Goal: Task Accomplishment & Management: Use online tool/utility

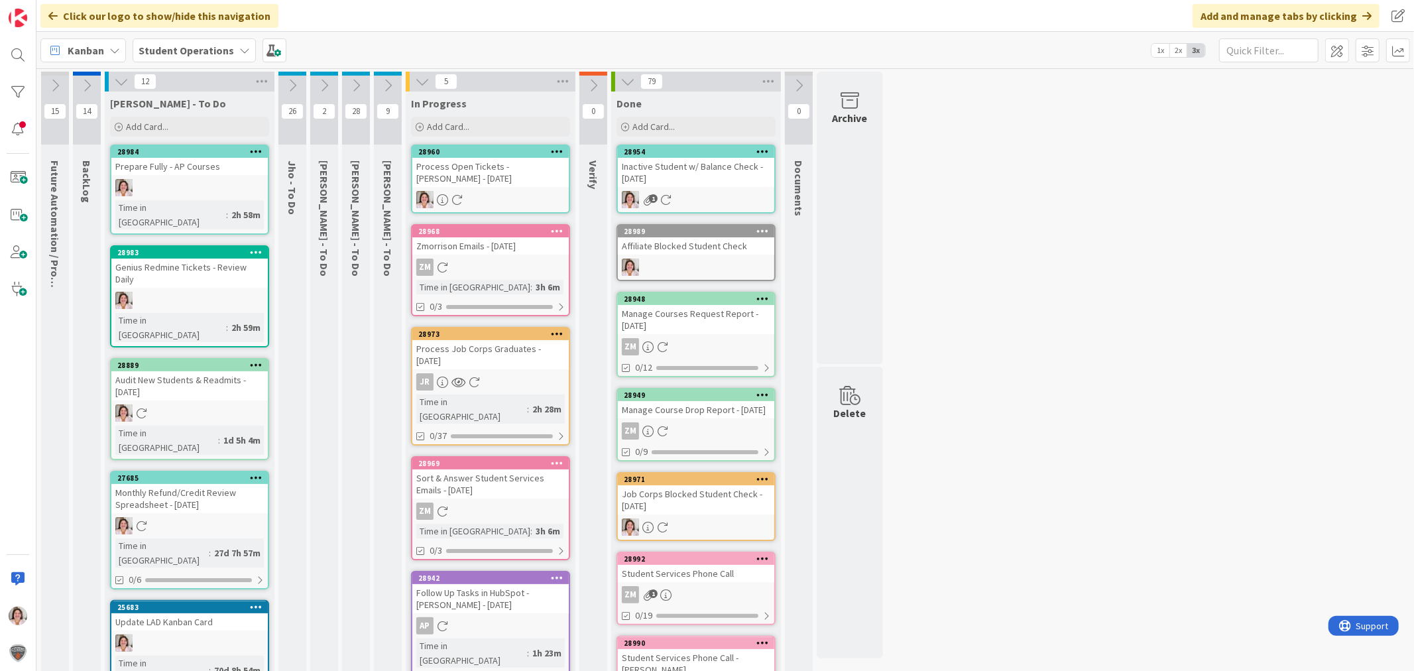
click at [156, 126] on span "Add Card..." at bounding box center [147, 127] width 42 height 12
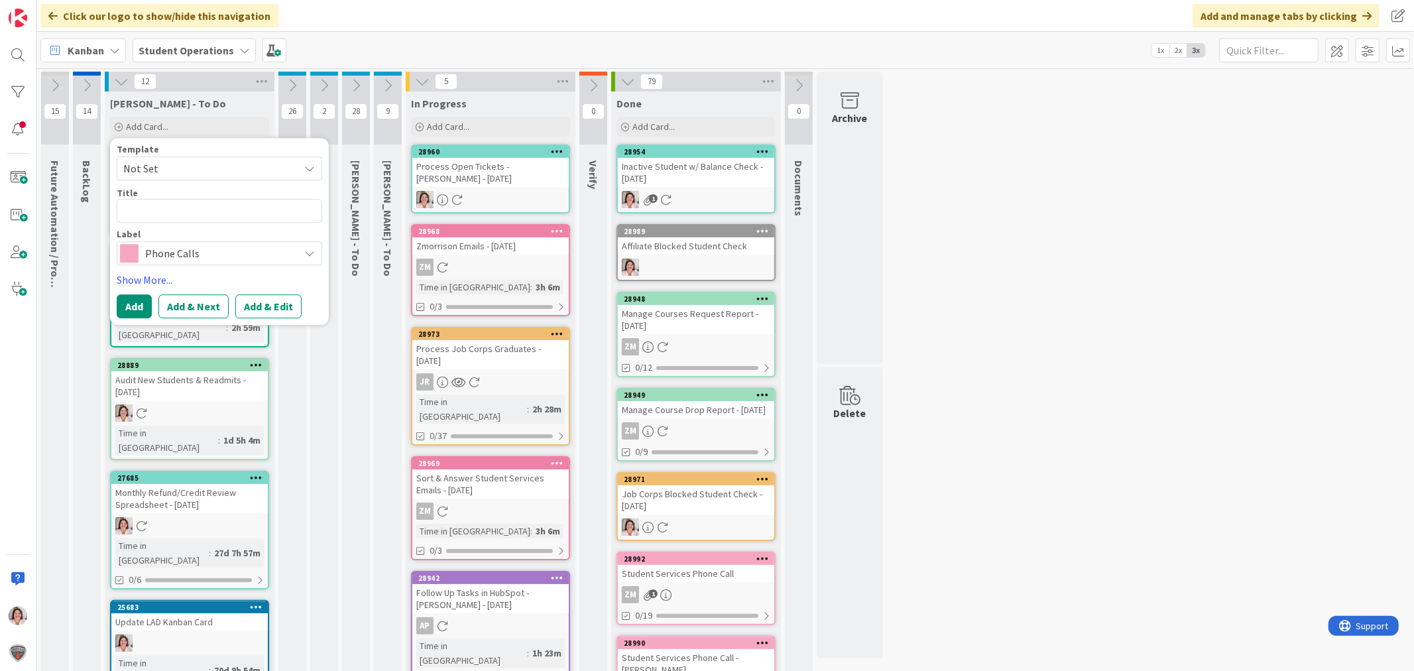
click at [198, 264] on div "Phone Calls" at bounding box center [220, 253] width 206 height 24
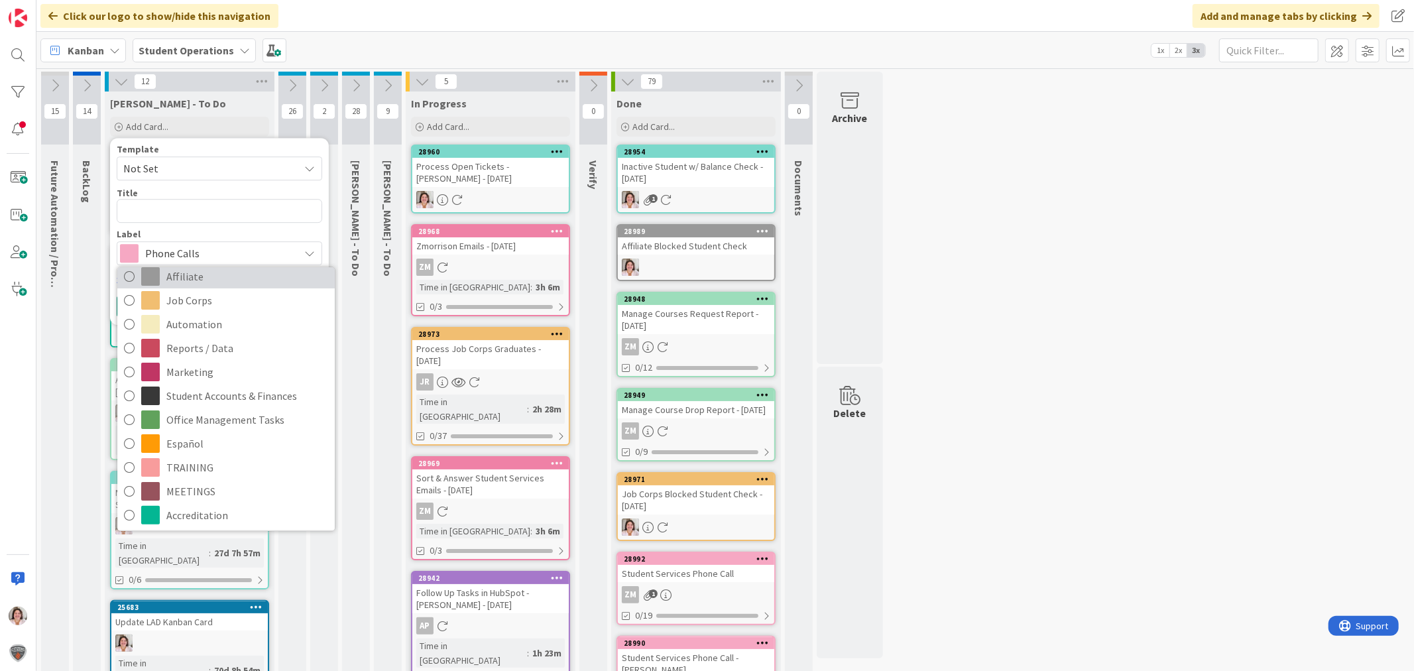
scroll to position [325, 0]
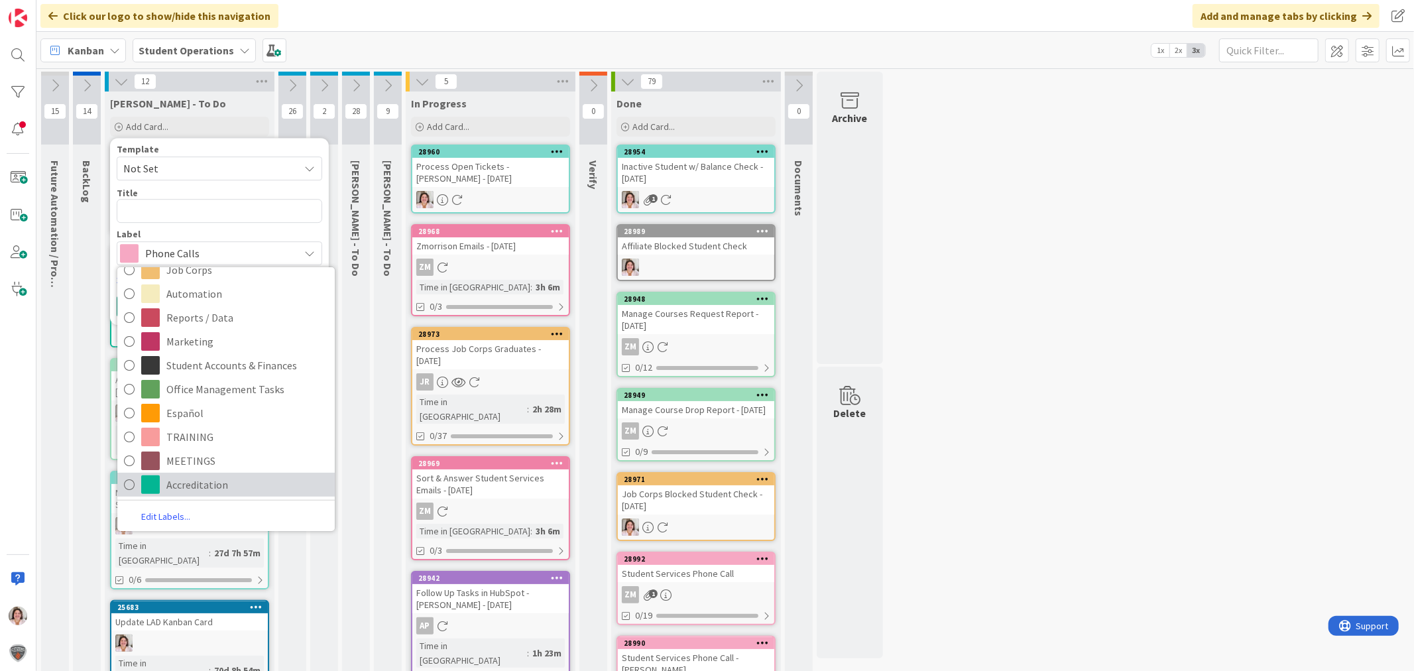
click at [221, 487] on span "Accreditation" at bounding box center [247, 485] width 162 height 20
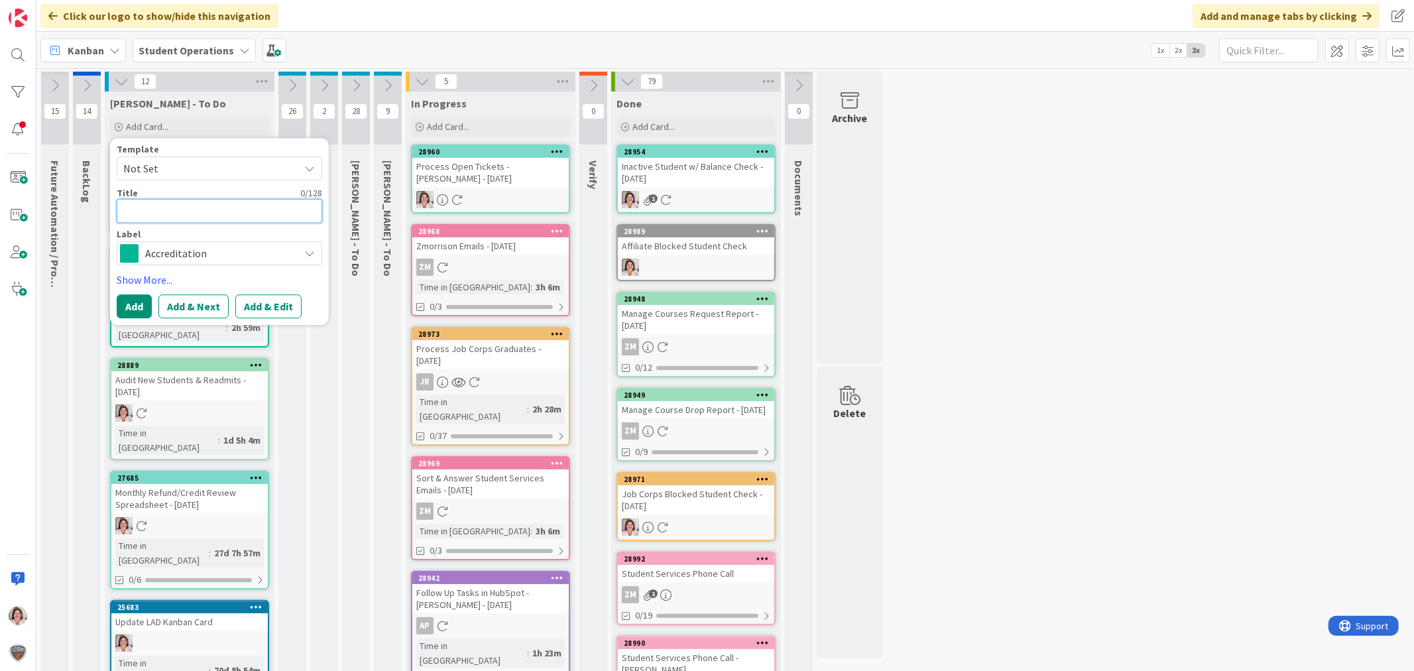
click at [186, 207] on textarea at bounding box center [220, 211] width 206 height 24
type textarea "C"
type textarea "x"
type textarea "Cl"
type textarea "x"
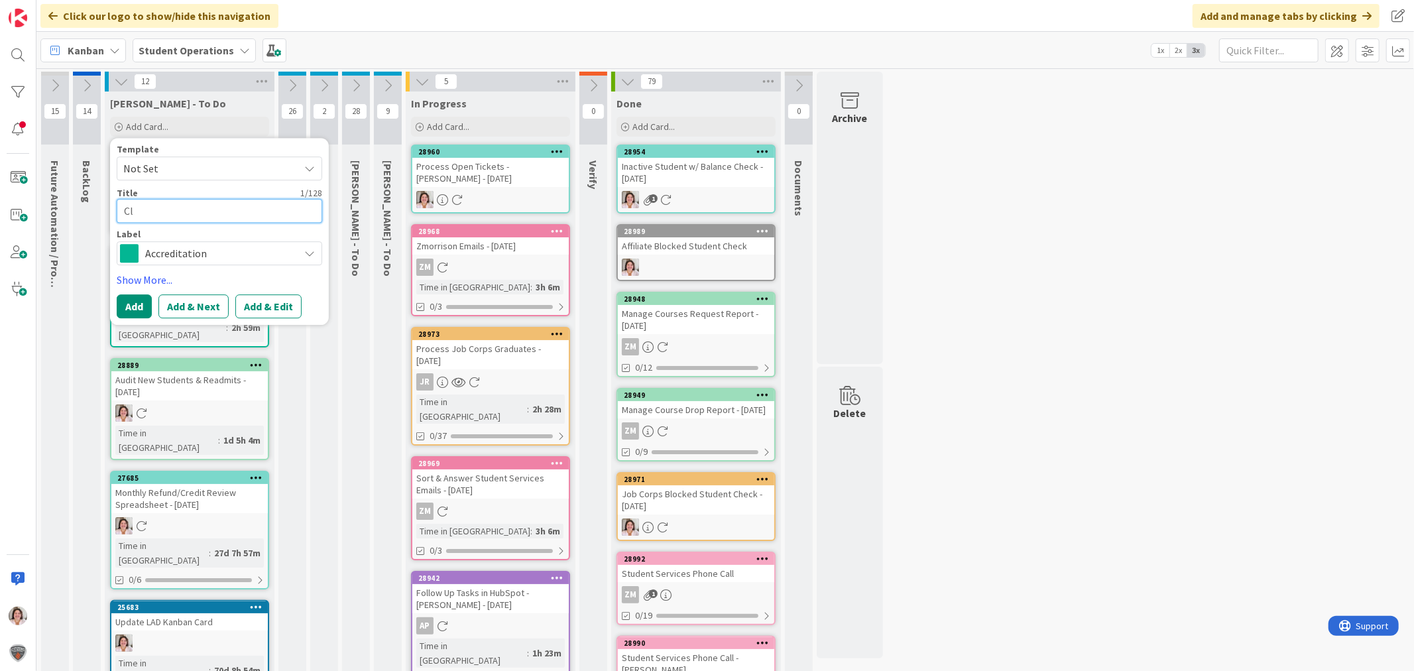
type textarea "Cle"
type textarea "x"
type textarea "Clea"
type textarea "x"
type textarea "Clean"
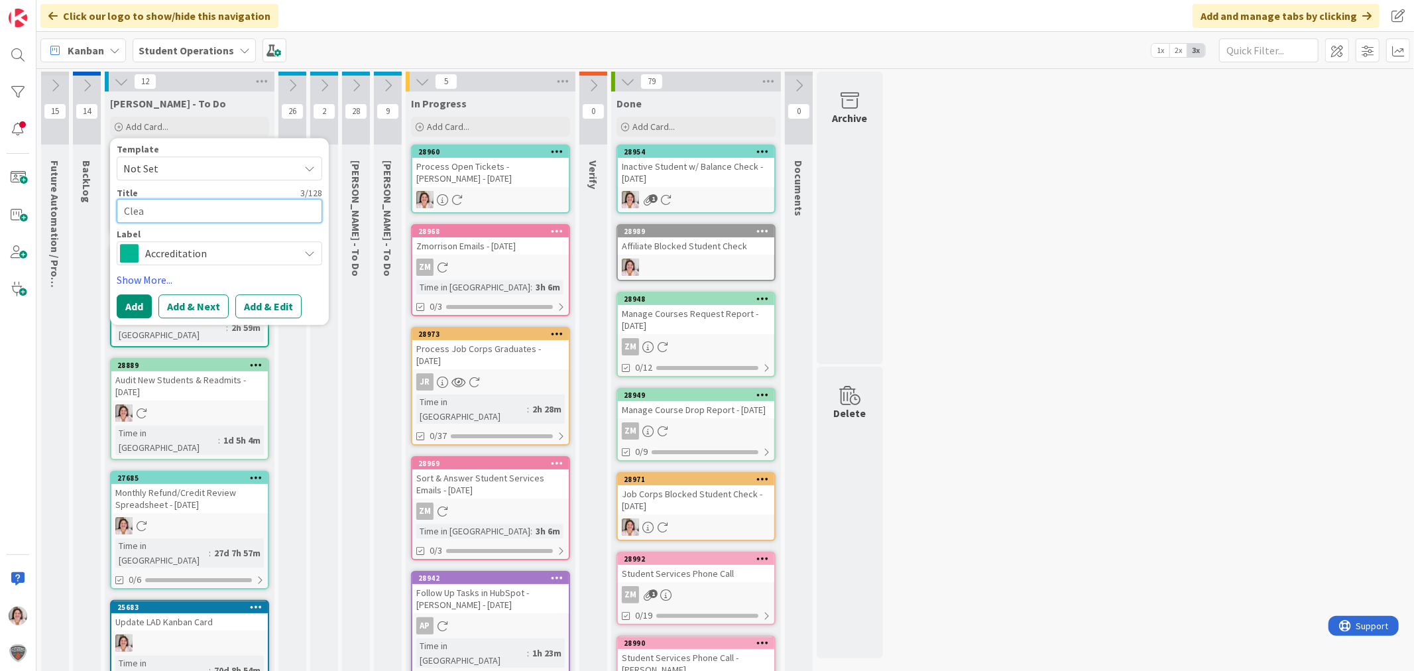
type textarea "x"
type textarea "Clean"
type textarea "x"
type textarea "Clean U"
type textarea "x"
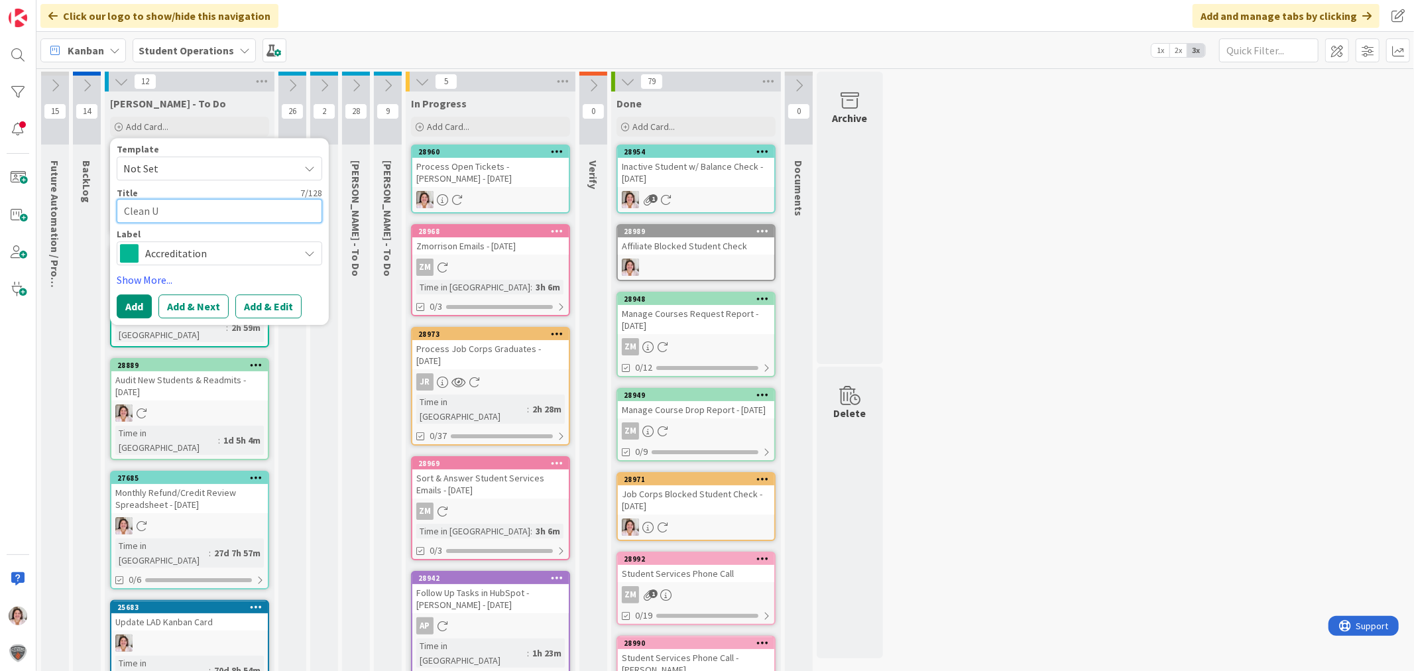
type textarea "Clean Up"
type textarea "x"
type textarea "Clean Up"
type textarea "x"
type textarea "Clean Up C"
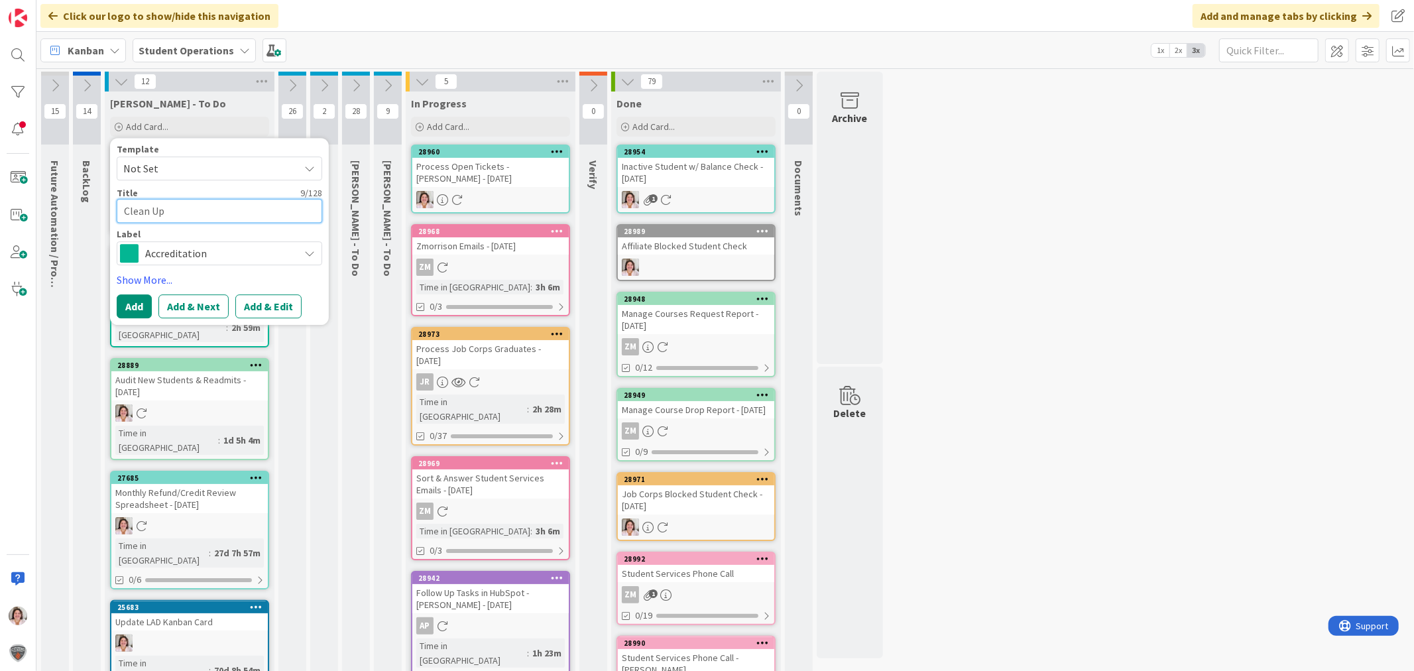
type textarea "x"
type textarea "Clean Up Co"
type textarea "x"
type textarea "Clean Up Cou"
type textarea "x"
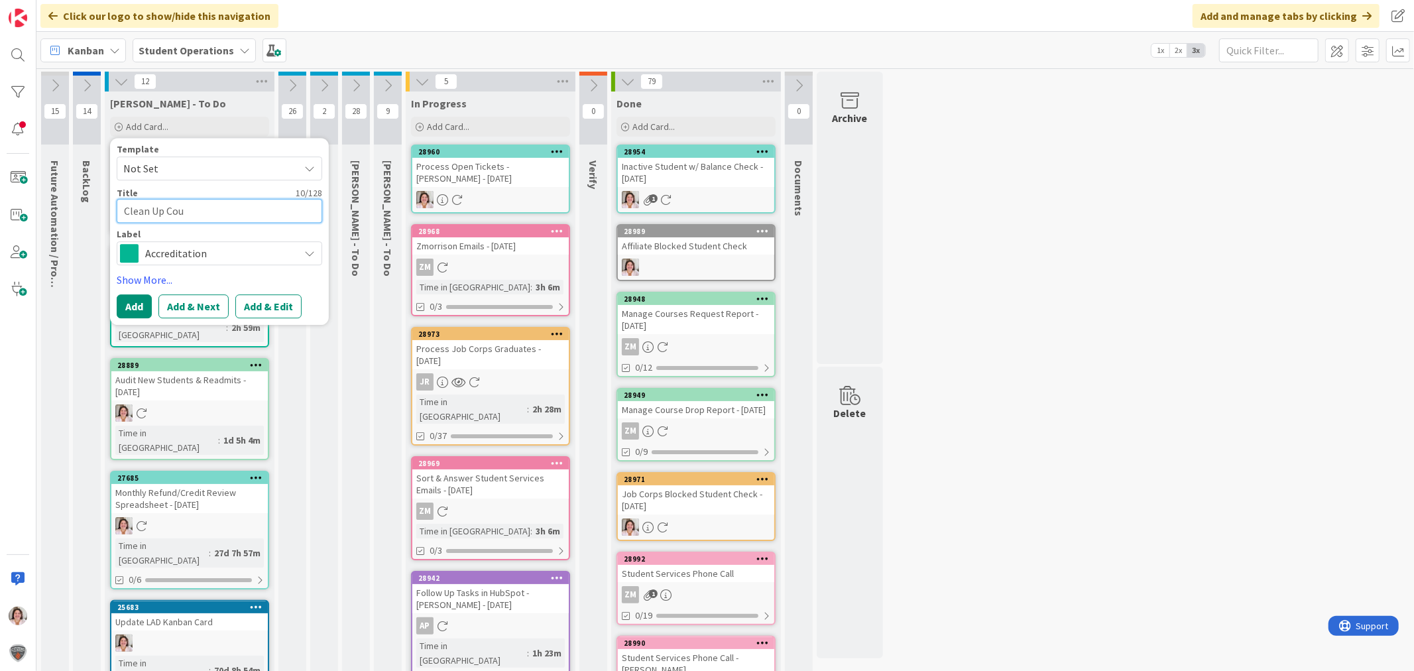
type textarea "Clean Up Cour"
type textarea "x"
type textarea "Clean Up Cours"
type textarea "x"
type textarea "Clean Up Course"
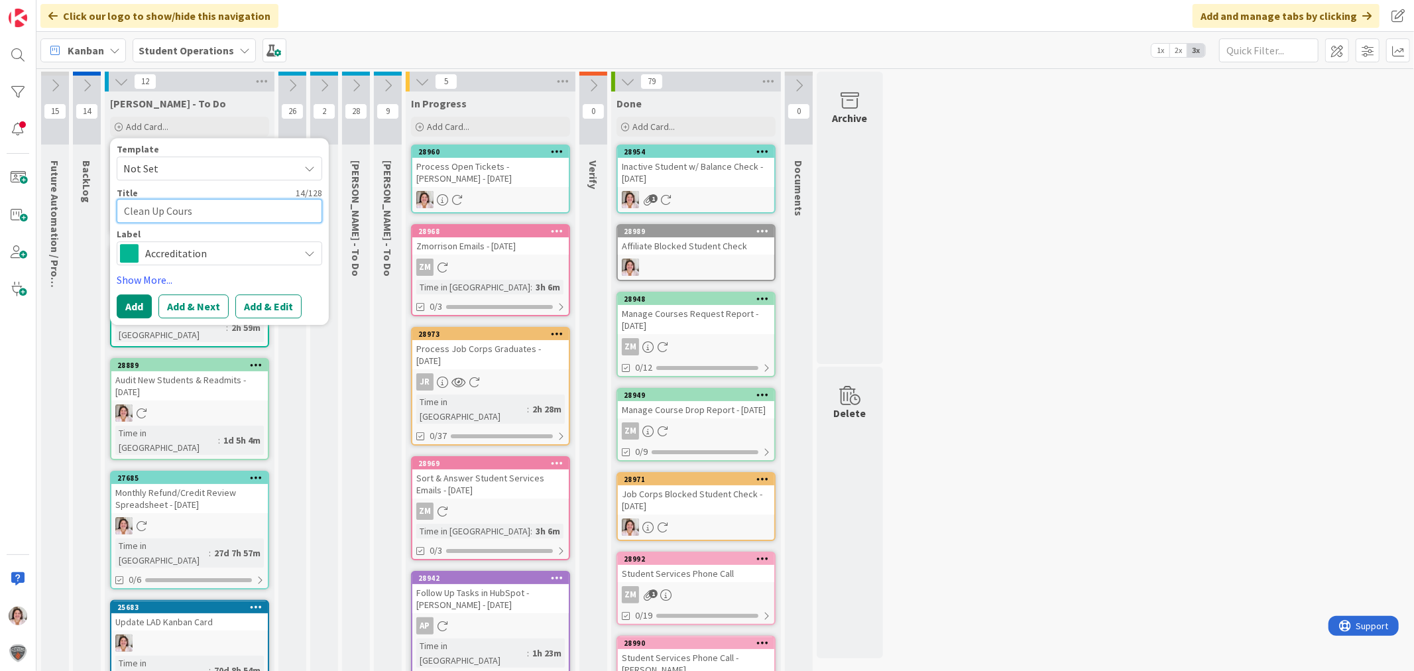
type textarea "x"
type textarea "Clean Up Course"
type textarea "x"
type textarea "Clean Up Course N"
type textarea "x"
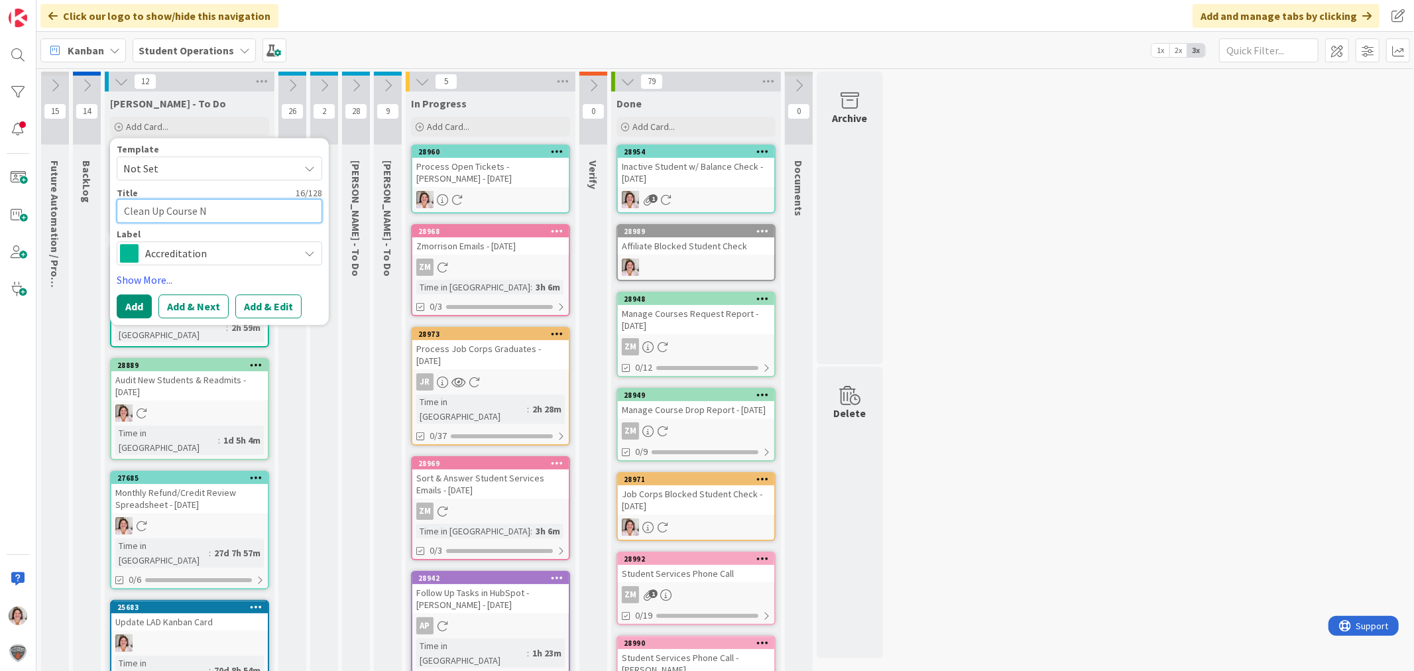
type textarea "Clean Up Course Na"
type textarea "x"
type textarea "Clean Up Course Nam"
type textarea "x"
type textarea "Clean Up Course Name"
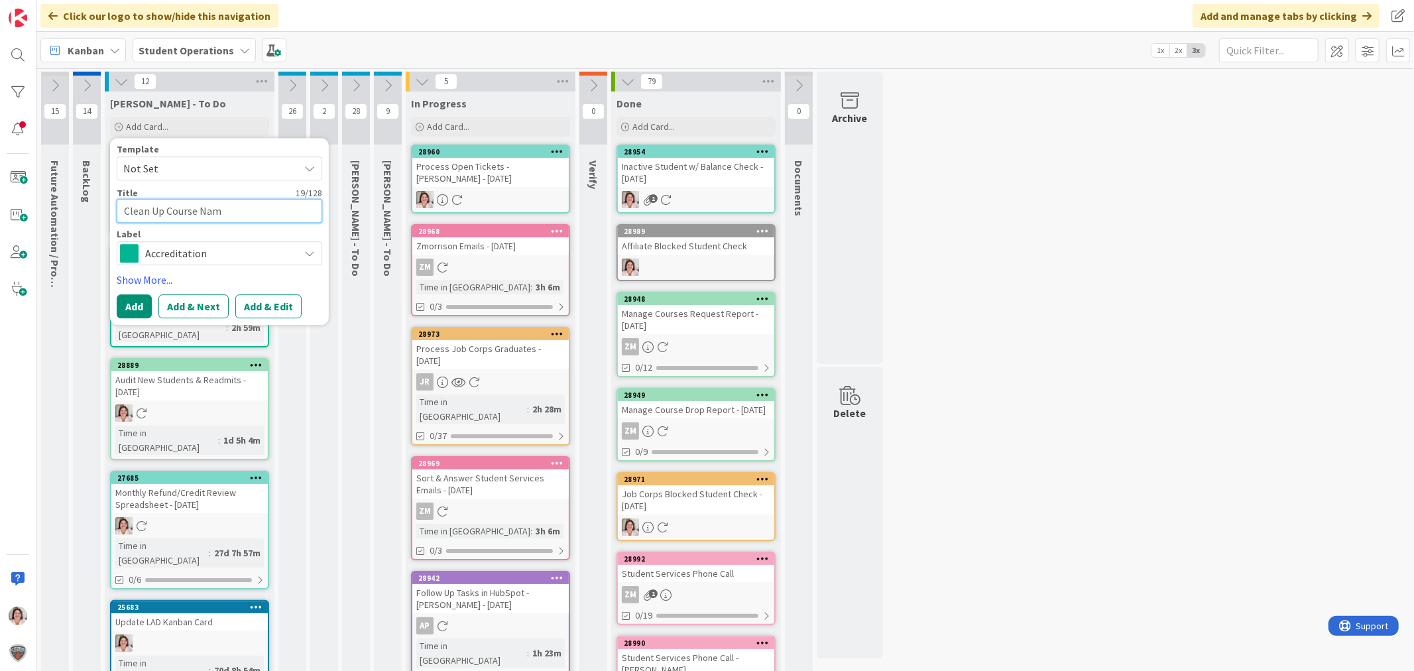
type textarea "x"
type textarea "Clean Up Course Names"
type textarea "x"
type textarea "Clean Up Course Names./"
type textarea "x"
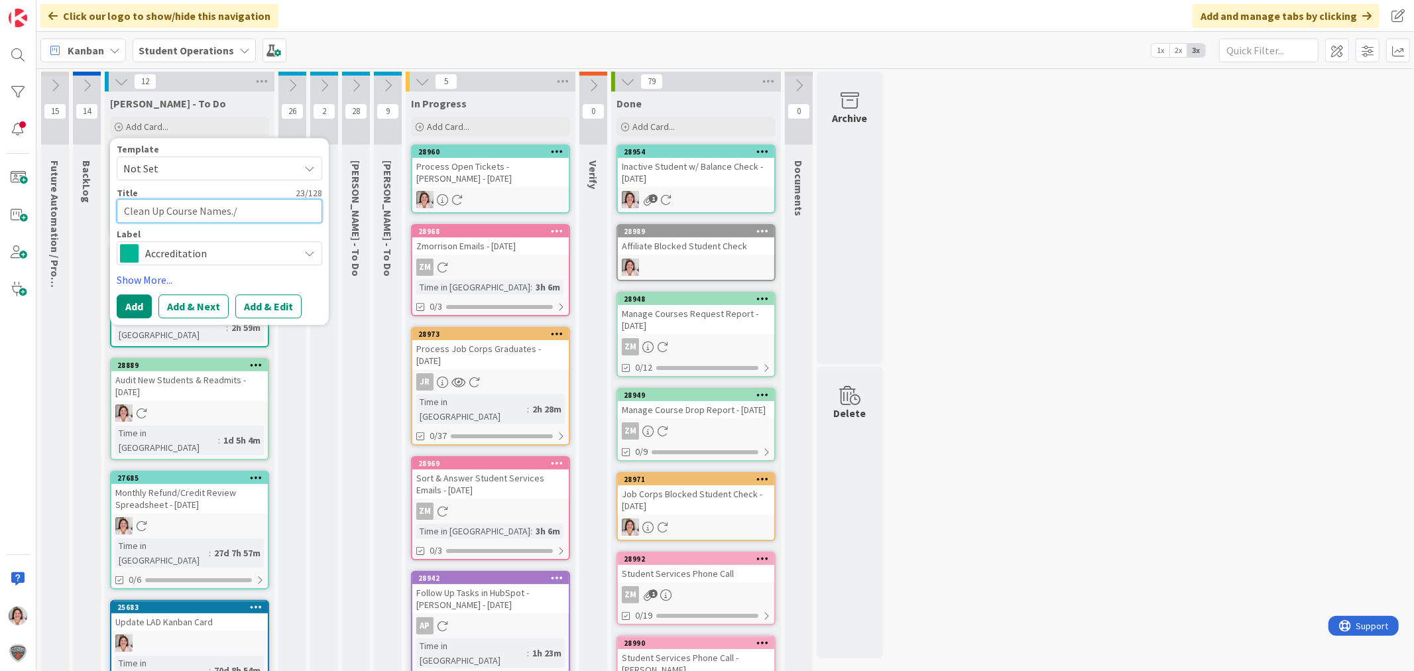
type textarea "Clean Up Course Names."
type textarea "x"
type textarea "Clean Up Course Names"
type textarea "x"
type textarea "Clean Up Course Names/"
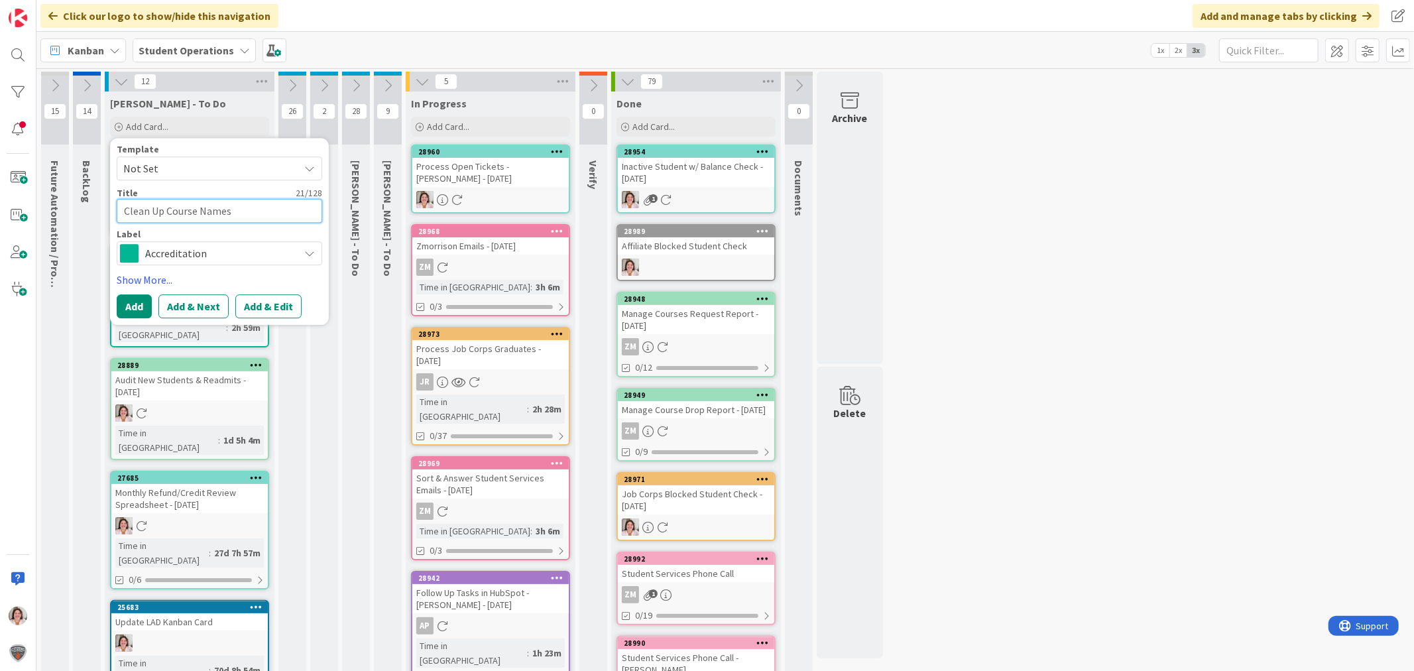
type textarea "x"
type textarea "Clean Up Course Names/C"
type textarea "x"
type textarea "Clean Up Course Names/Co"
type textarea "x"
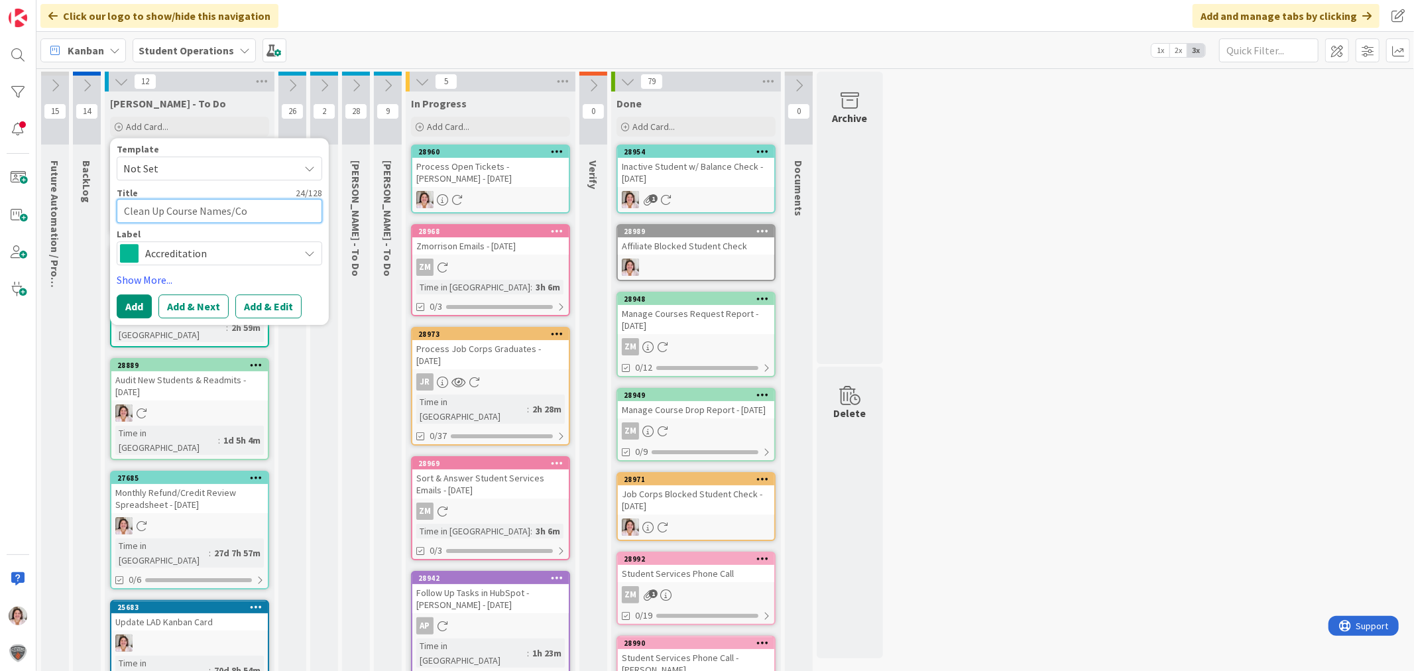
type textarea "Clean Up Course Names/Cod"
type textarea "x"
type textarea "Clean Up Course Names/Code"
type textarea "x"
type textarea "Clean Up Course Names/Codes"
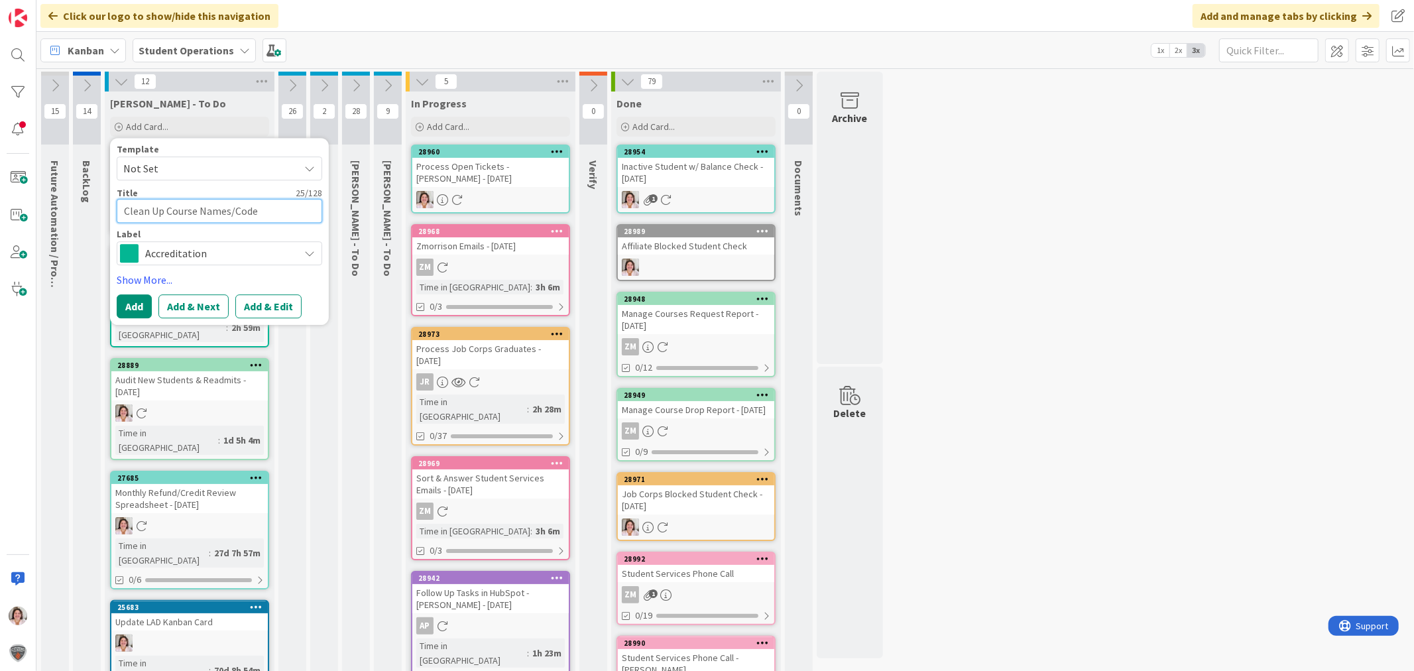
type textarea "x"
type textarea "Clean Up Course Names/Codes/"
type textarea "x"
type textarea "Clean Up Course Names/Codes/C"
type textarea "x"
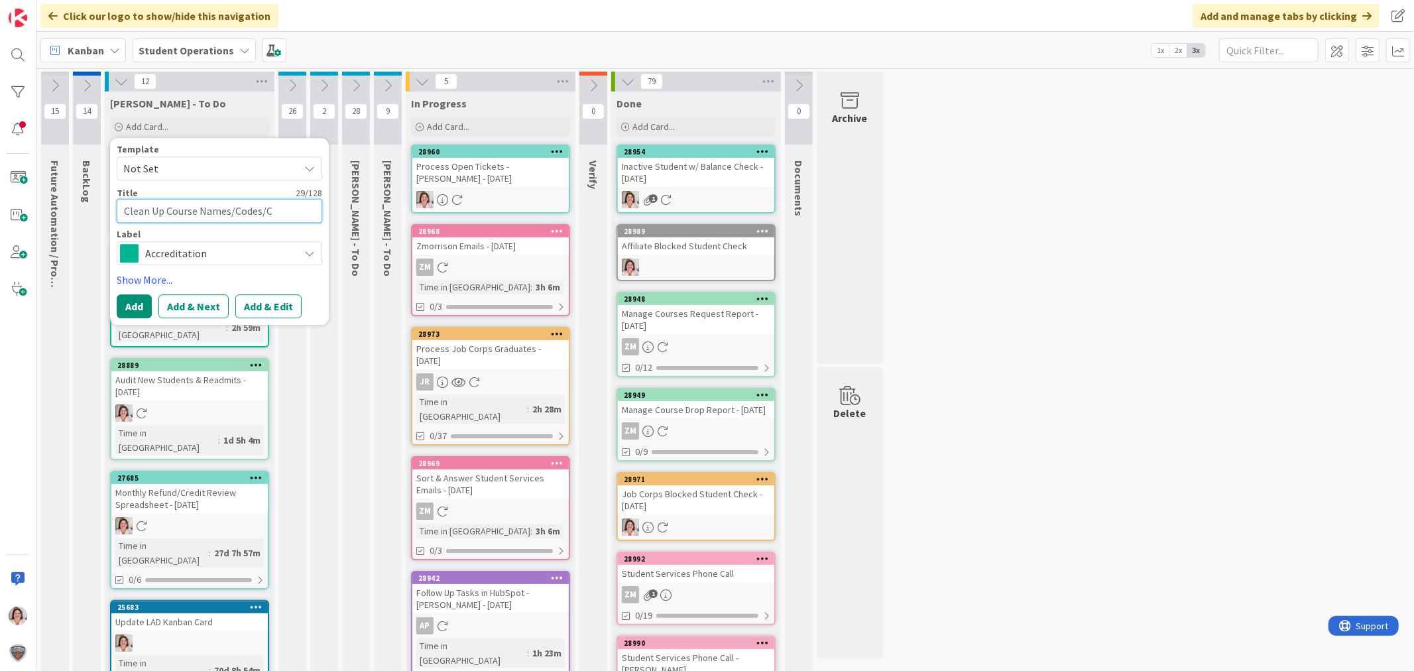
type textarea "Clean Up Course Names/Codes/Cr"
type textarea "x"
type textarea "Clean Up Course Names/Codes/Cre"
type textarea "x"
type textarea "Clean Up Course Names/Codes/Cred"
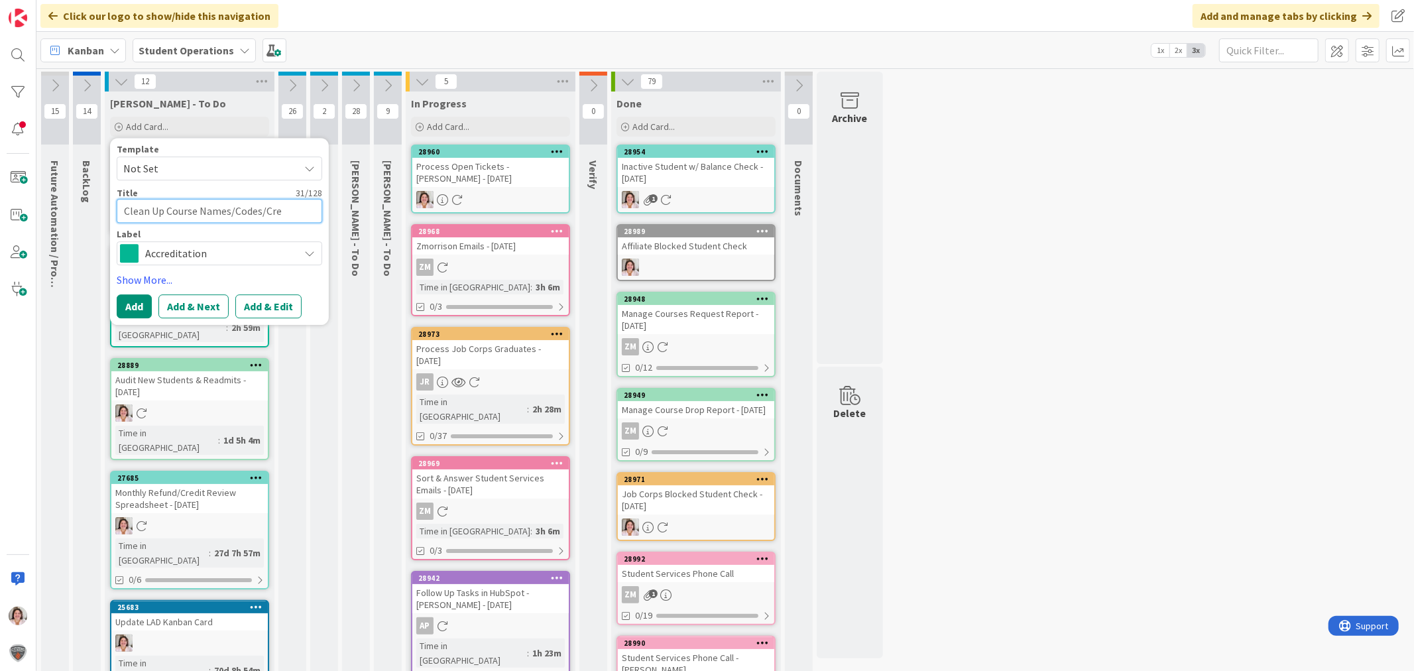
type textarea "x"
type textarea "Clean Up Course Names/Codes/Credi"
type textarea "x"
type textarea "Clean Up Course Names/Codes/Credit"
type textarea "x"
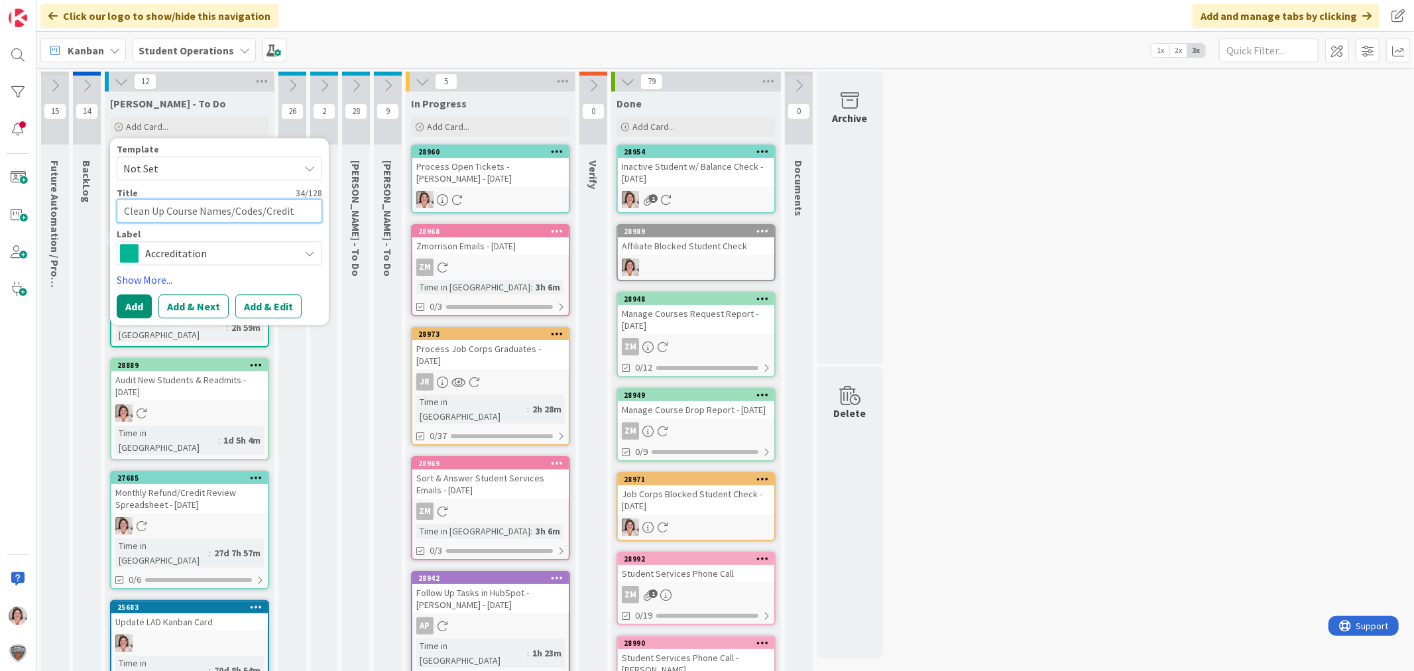
type textarea "Clean Up Course Names/Codes/Credits"
type textarea "x"
type textarea "Clean Up Course Names/Codes/Credits"
click at [147, 301] on button "Add" at bounding box center [134, 306] width 35 height 24
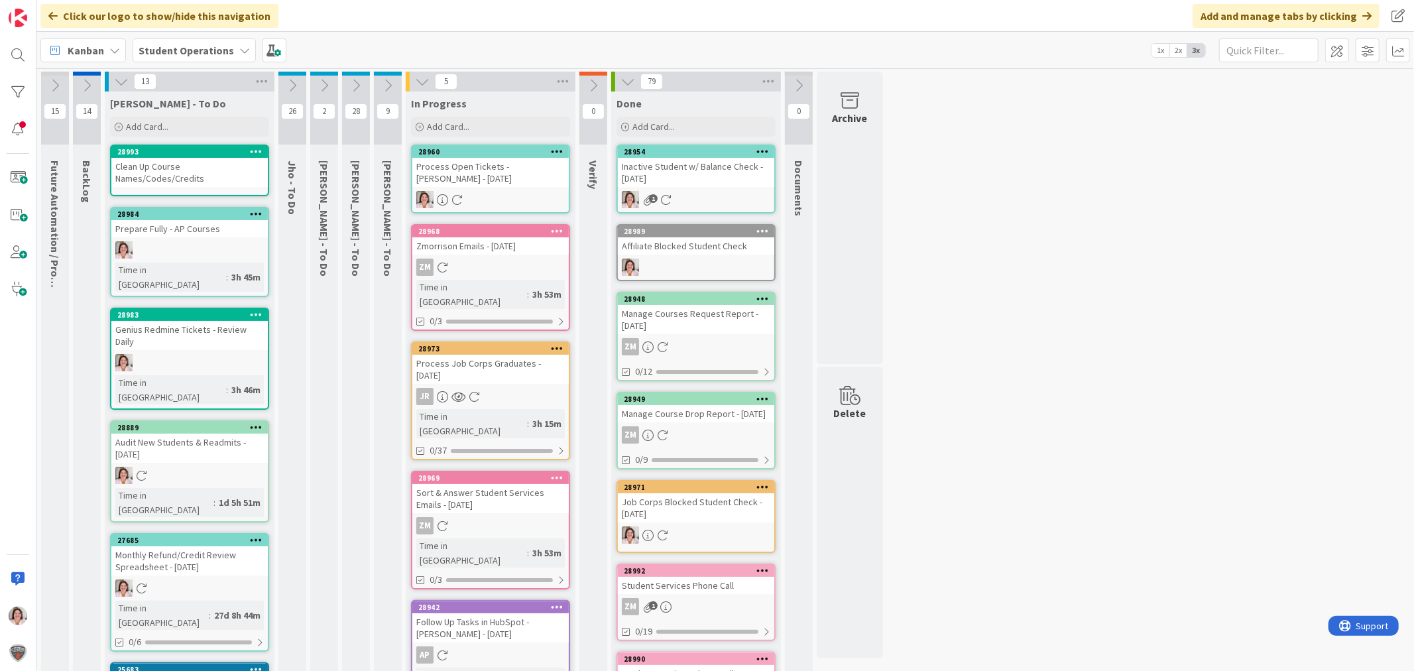
click at [259, 147] on icon at bounding box center [256, 151] width 13 height 9
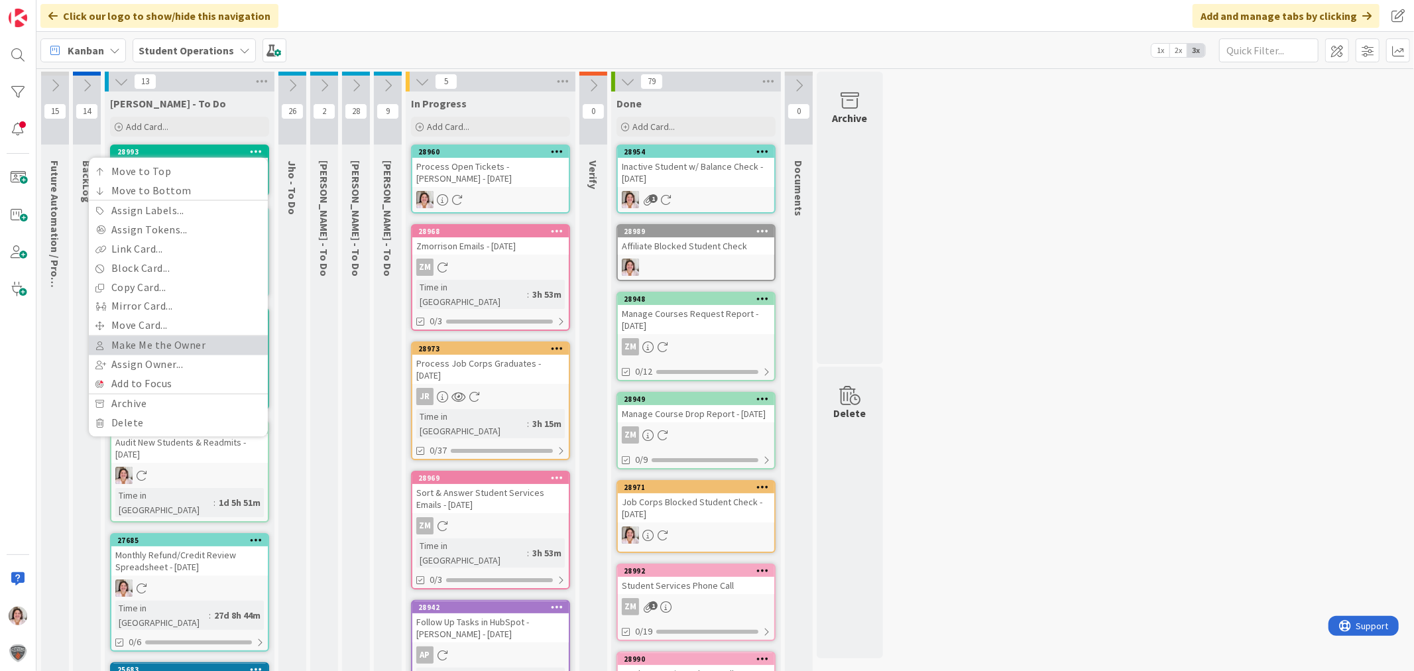
click at [188, 343] on link "Make Me the Owner" at bounding box center [178, 345] width 179 height 19
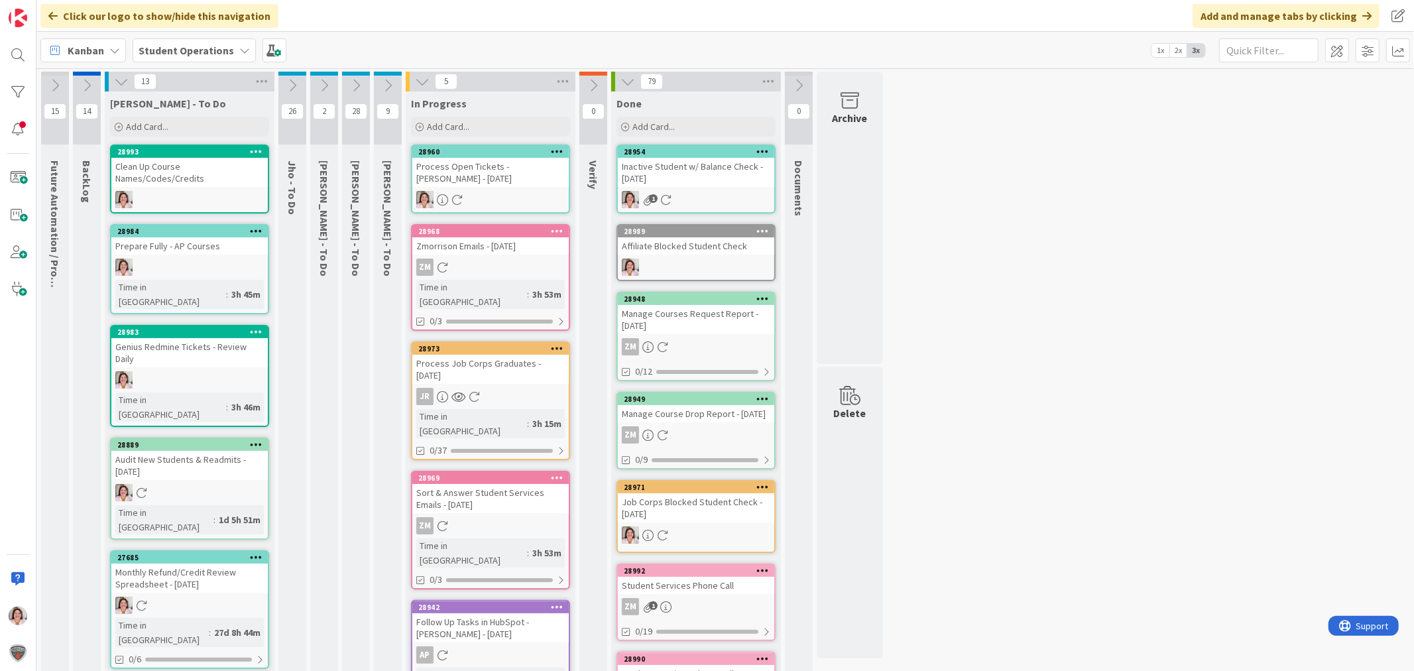
click at [207, 184] on div "Clean Up Course Names/Codes/Credits" at bounding box center [189, 172] width 156 height 29
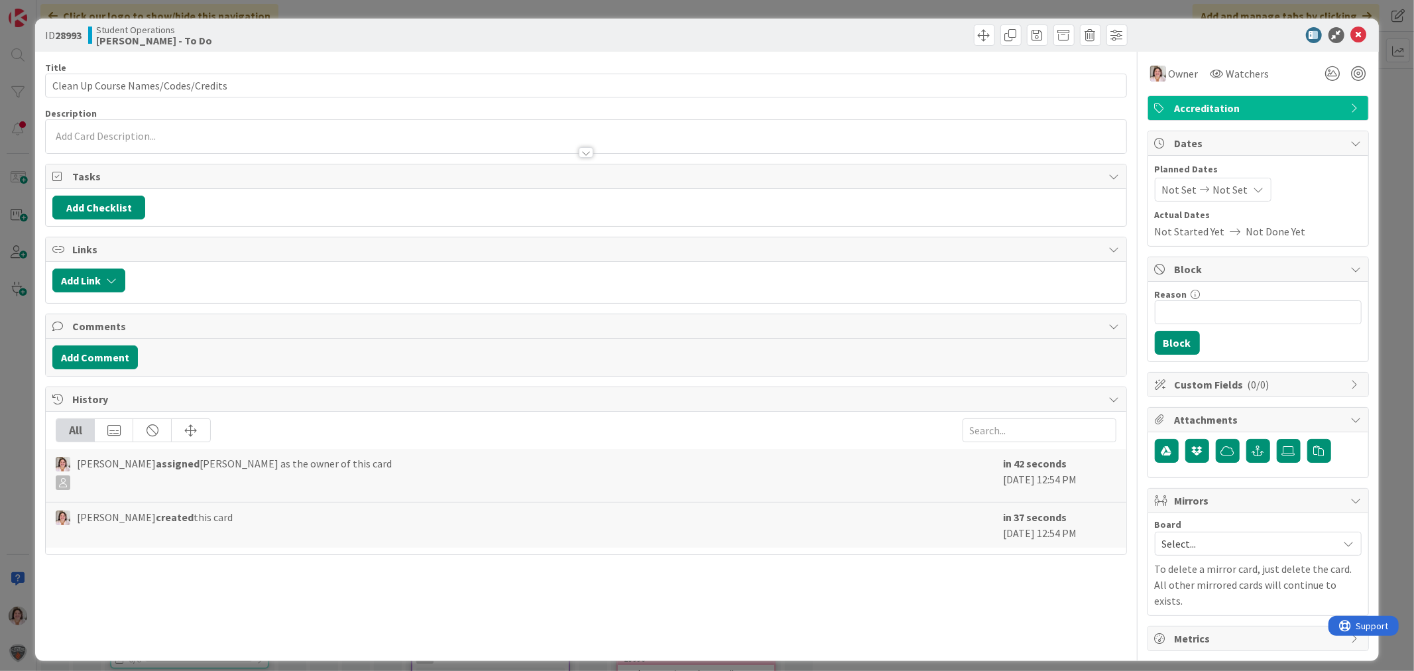
click at [1258, 100] on span "Accreditation" at bounding box center [1260, 108] width 170 height 16
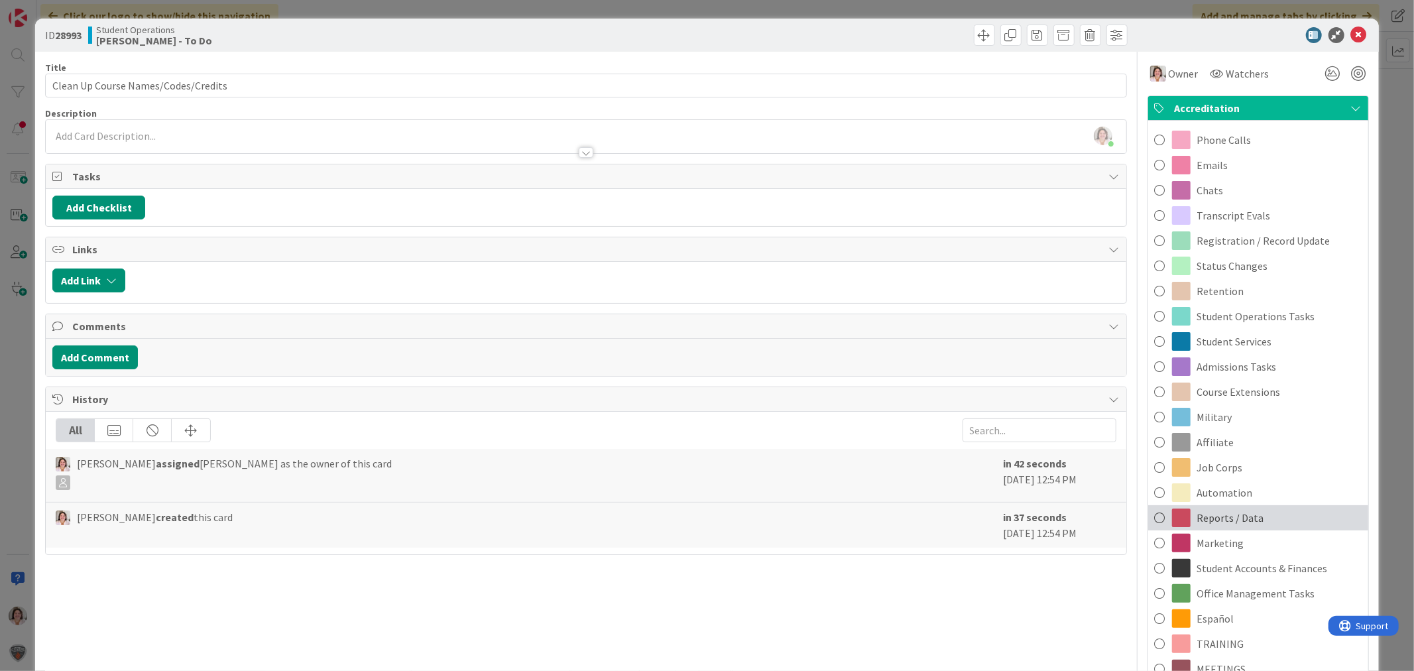
click at [1260, 521] on div "Reports / Data" at bounding box center [1258, 517] width 220 height 25
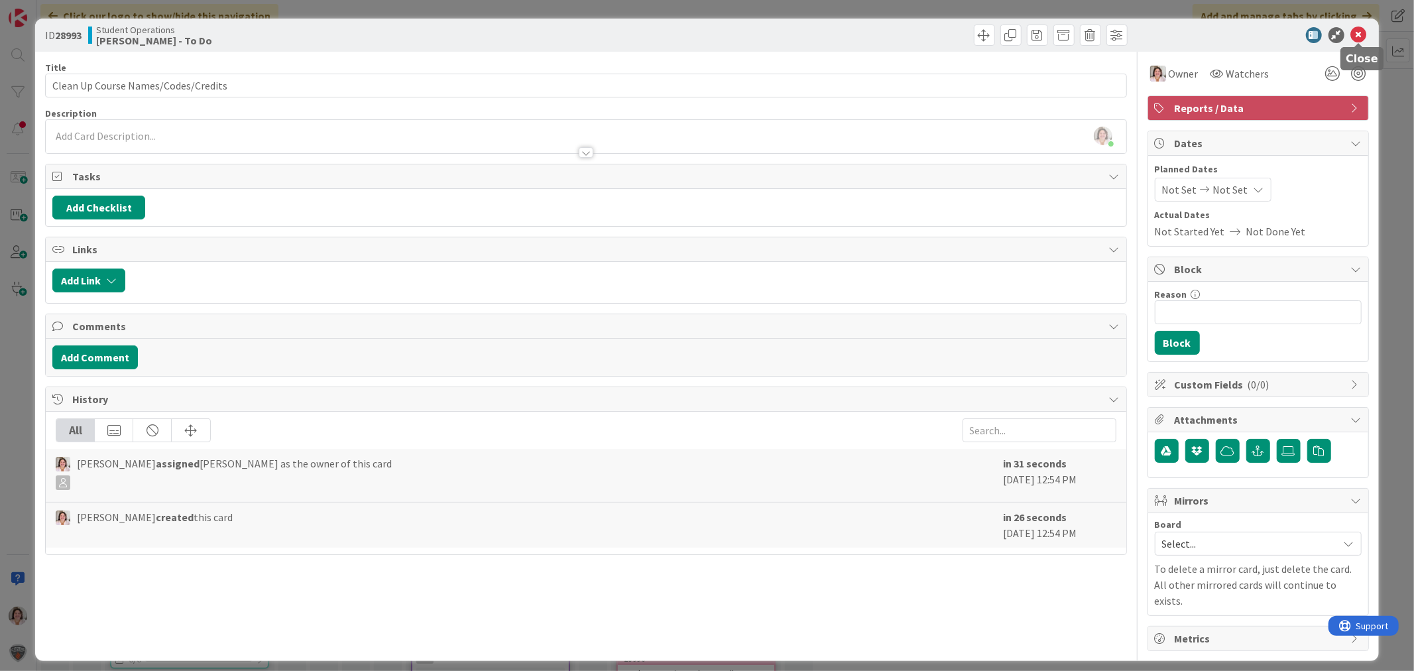
click at [1360, 30] on icon at bounding box center [1359, 35] width 16 height 16
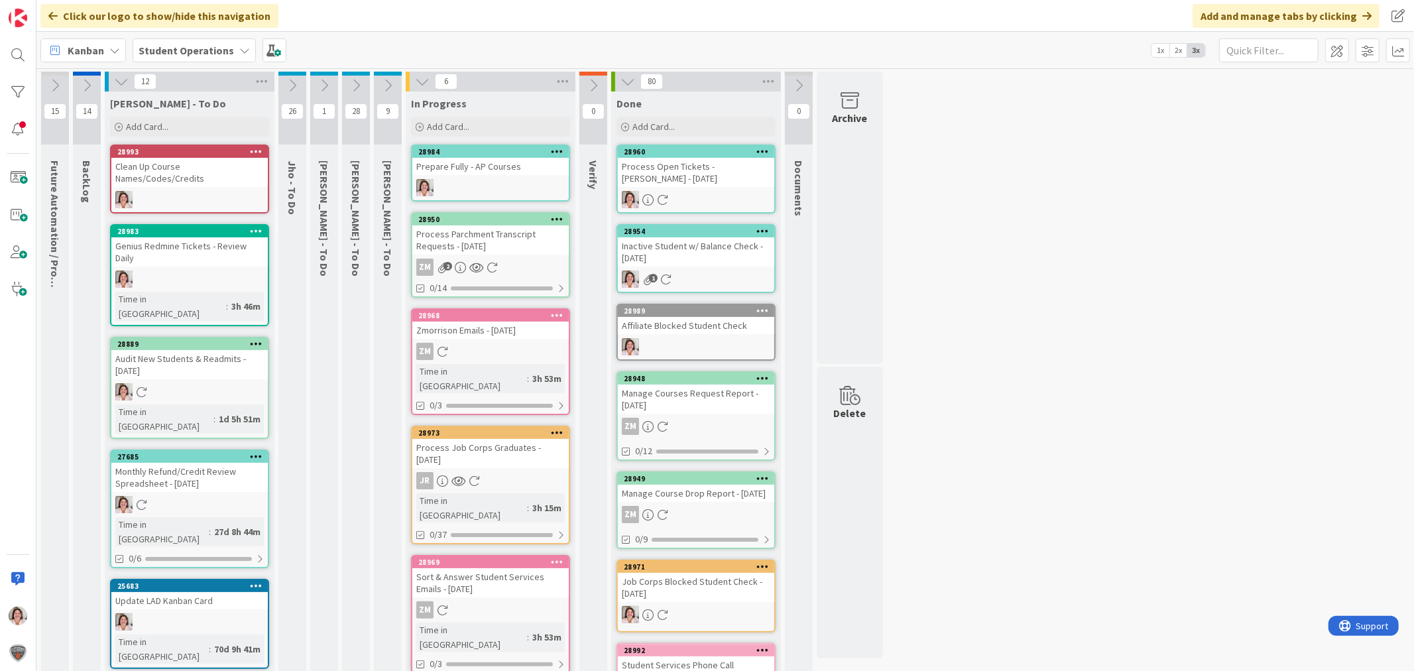
click at [496, 174] on div "28984 Prepare Fully - AP Courses" at bounding box center [490, 173] width 159 height 57
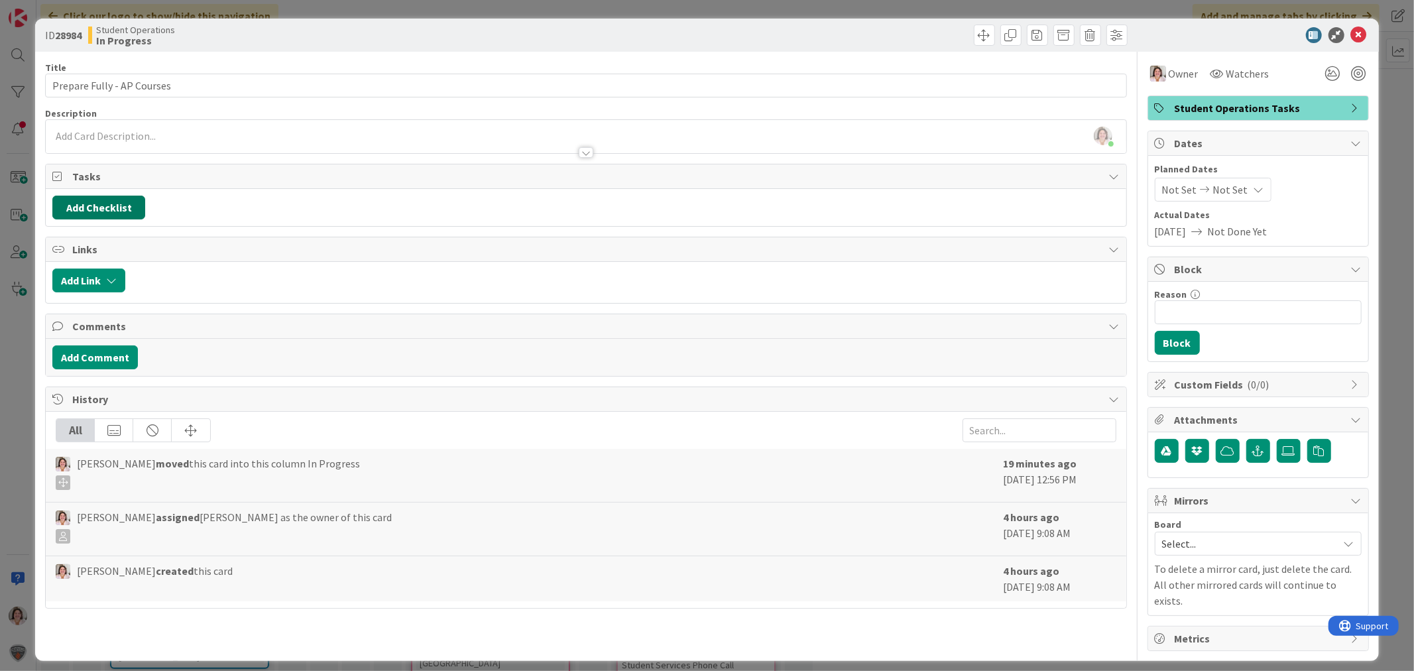
click at [85, 212] on button "Add Checklist" at bounding box center [98, 208] width 93 height 24
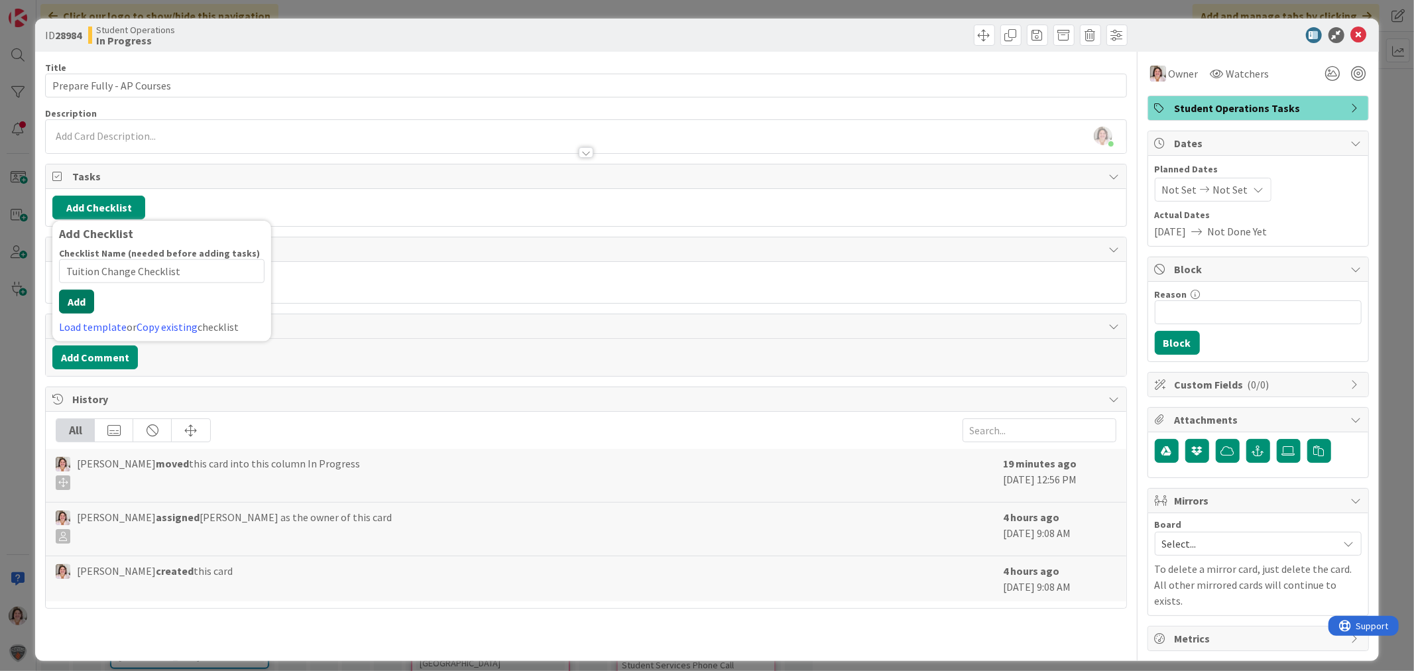
type input "Tuition Change Checklist"
click at [70, 312] on button "Add" at bounding box center [76, 302] width 35 height 24
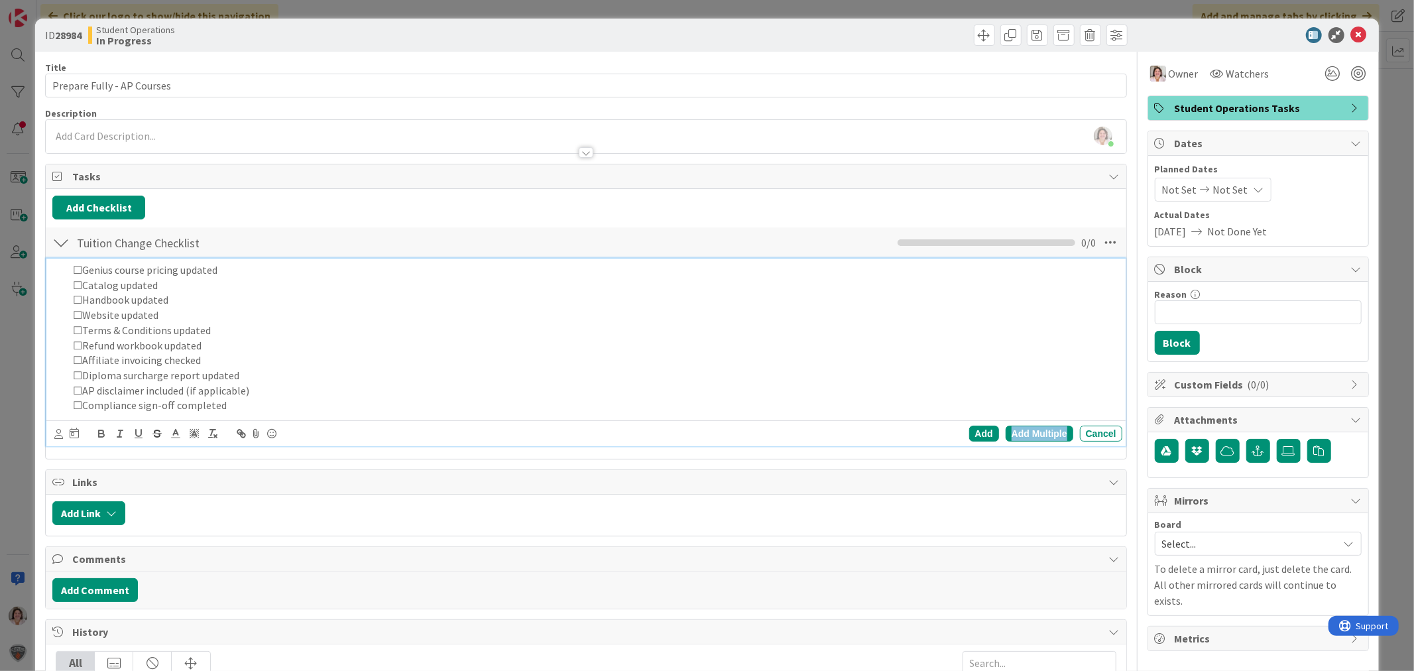
click at [1028, 433] on div "Add Multiple" at bounding box center [1040, 434] width 68 height 16
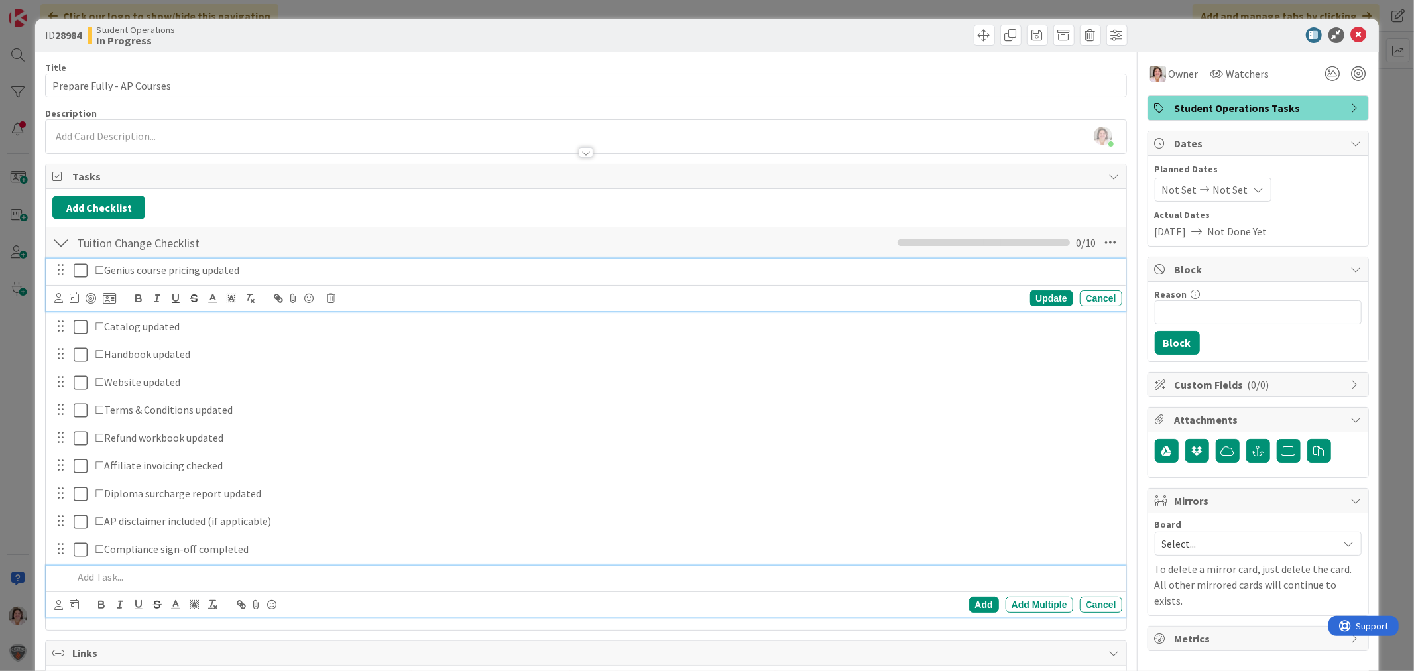
click at [104, 273] on p "☐Genius course pricing updated" at bounding box center [606, 270] width 1022 height 15
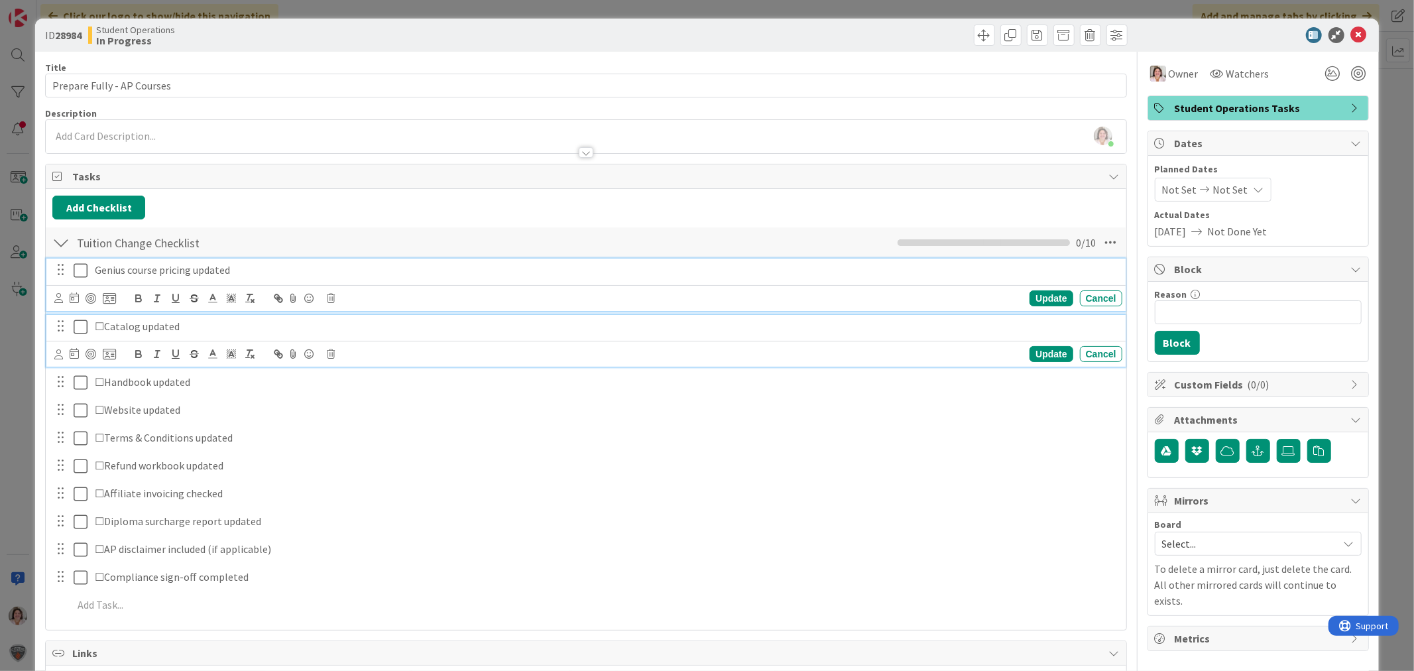
click at [104, 329] on p "☐Catalog updated" at bounding box center [606, 326] width 1022 height 15
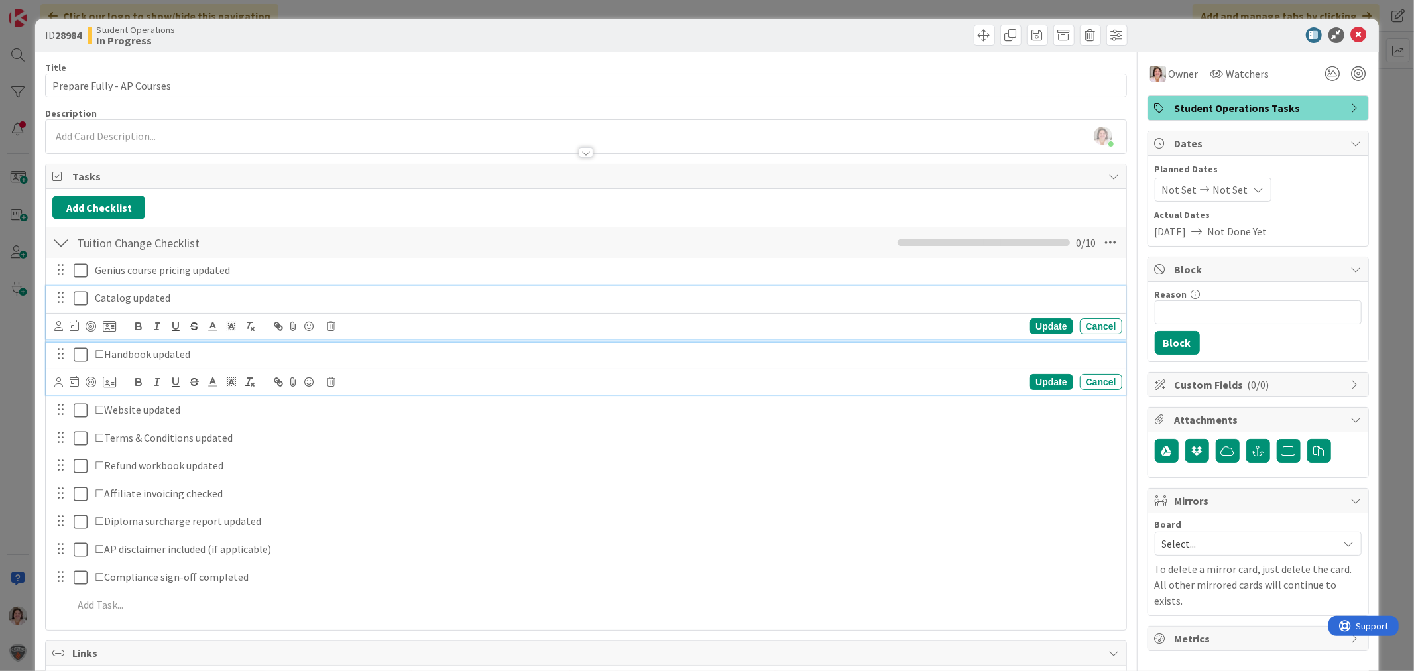
click at [102, 354] on p "☐Handbook updated" at bounding box center [606, 354] width 1022 height 15
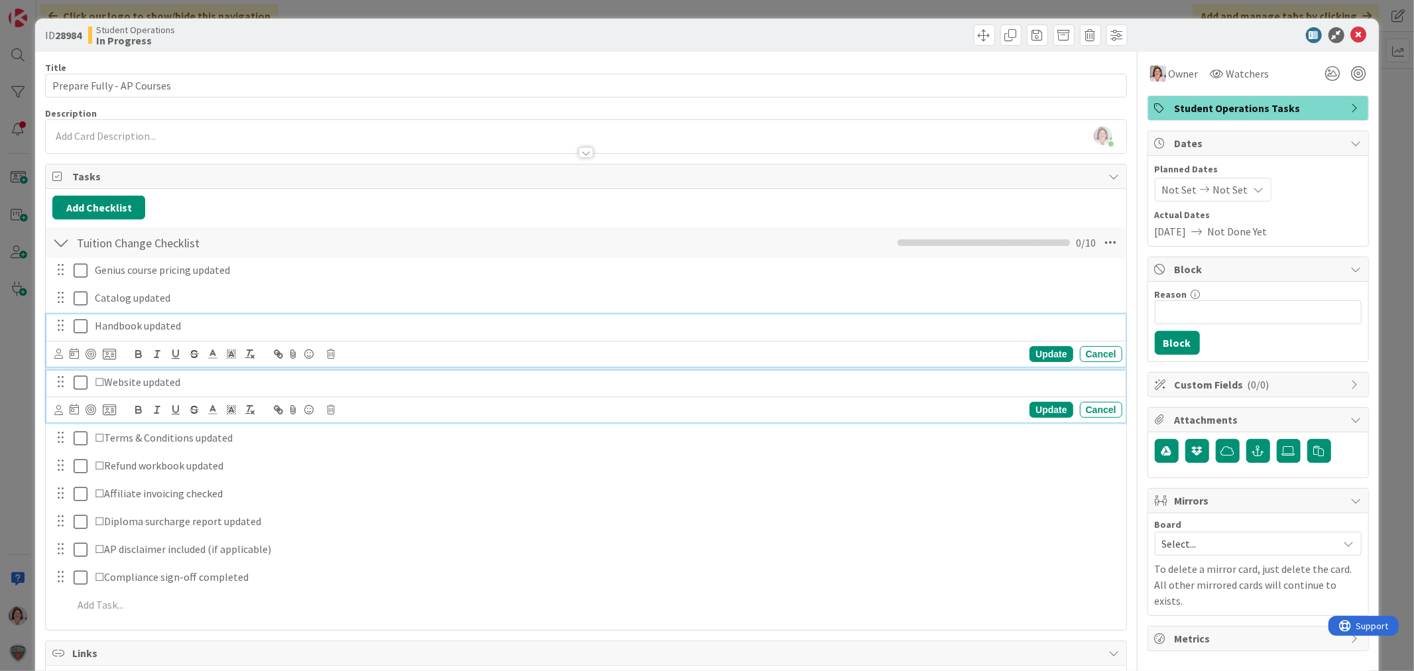
click at [101, 385] on p "☐Website updated" at bounding box center [606, 382] width 1022 height 15
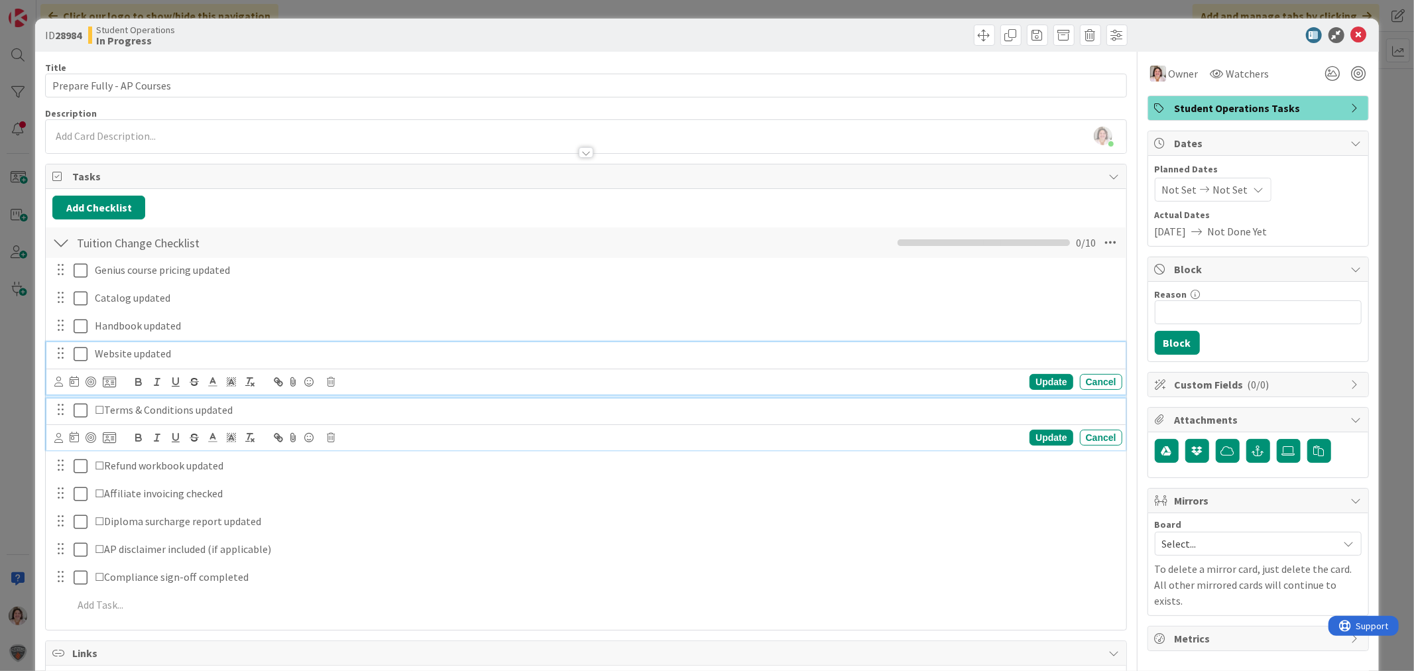
click at [103, 412] on p "☐Terms & Conditions updated" at bounding box center [606, 409] width 1022 height 15
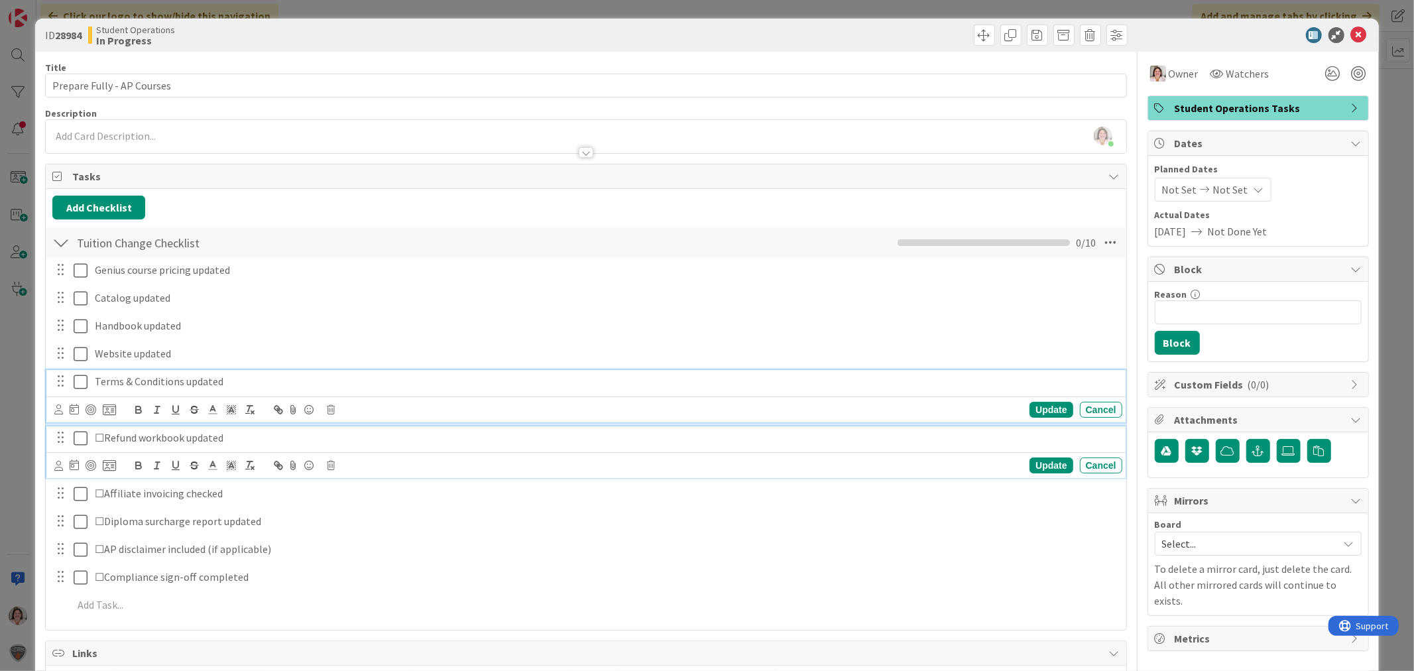
click at [105, 440] on p "☐Refund workbook updated" at bounding box center [606, 437] width 1022 height 15
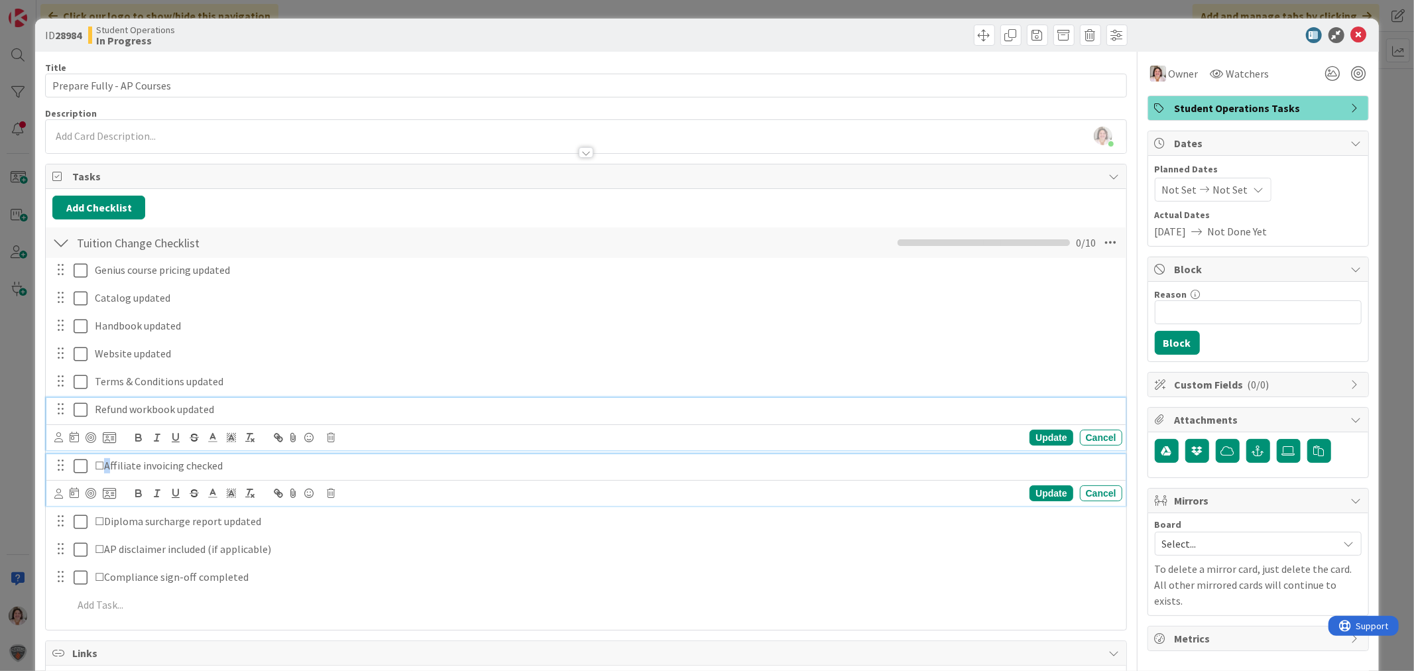
drag, startPoint x: 107, startPoint y: 468, endPoint x: 113, endPoint y: 471, distance: 7.1
click at [106, 468] on p "☐Affiliate invoicing checked" at bounding box center [606, 465] width 1022 height 15
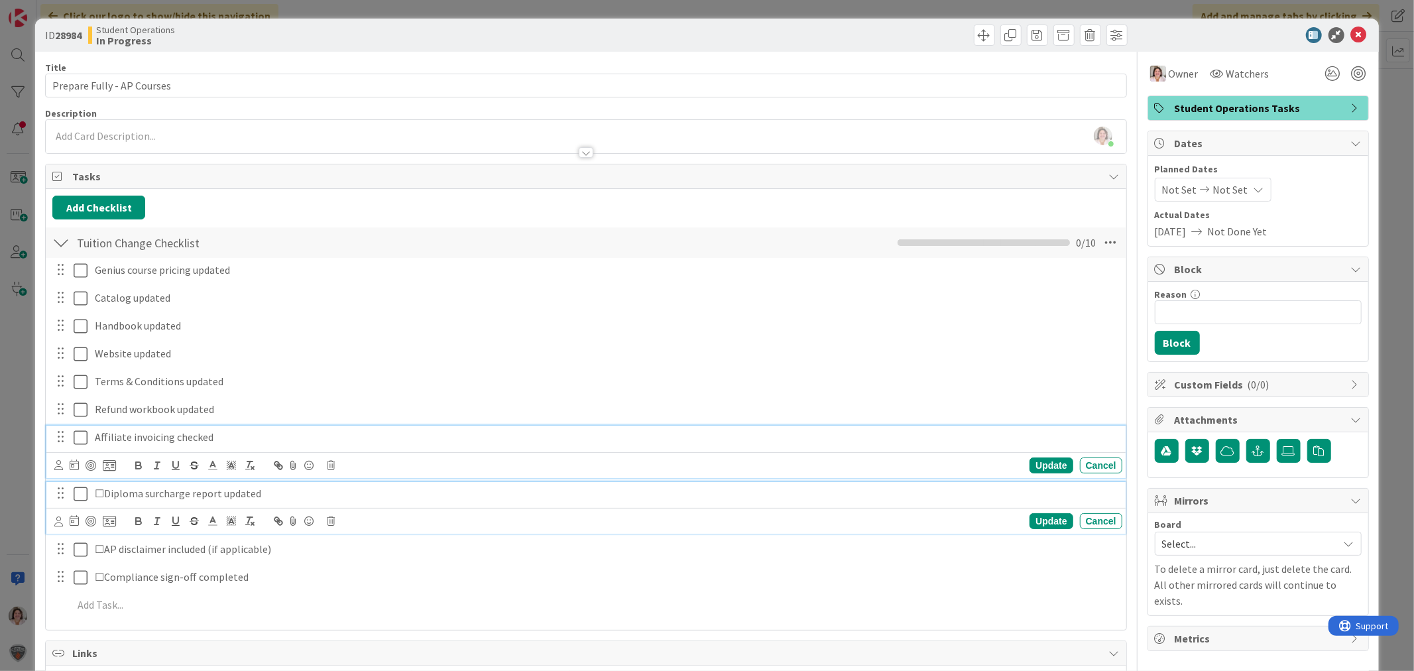
click at [106, 497] on p "☐Diploma surcharge report updated" at bounding box center [606, 493] width 1022 height 15
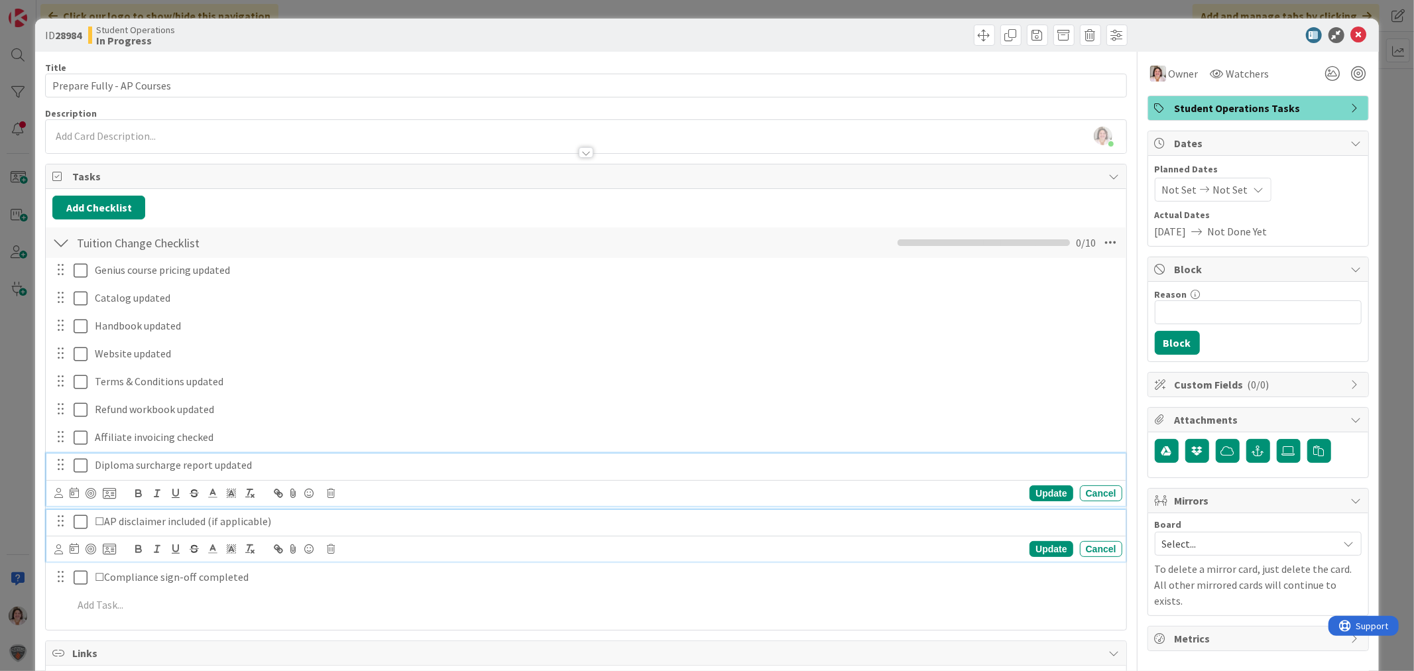
click at [103, 522] on p "☐AP disclaimer included (if applicable)" at bounding box center [606, 521] width 1022 height 15
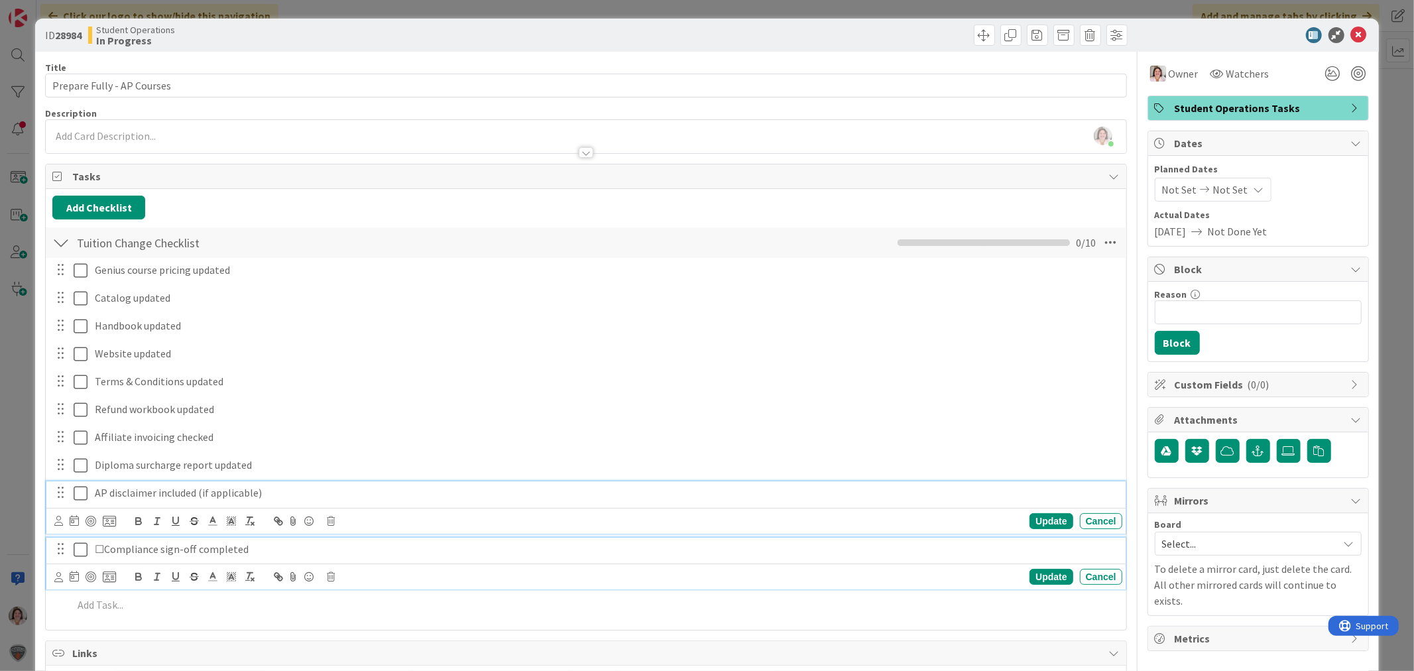
click at [104, 552] on p "☐Compliance sign-off completed" at bounding box center [606, 549] width 1022 height 15
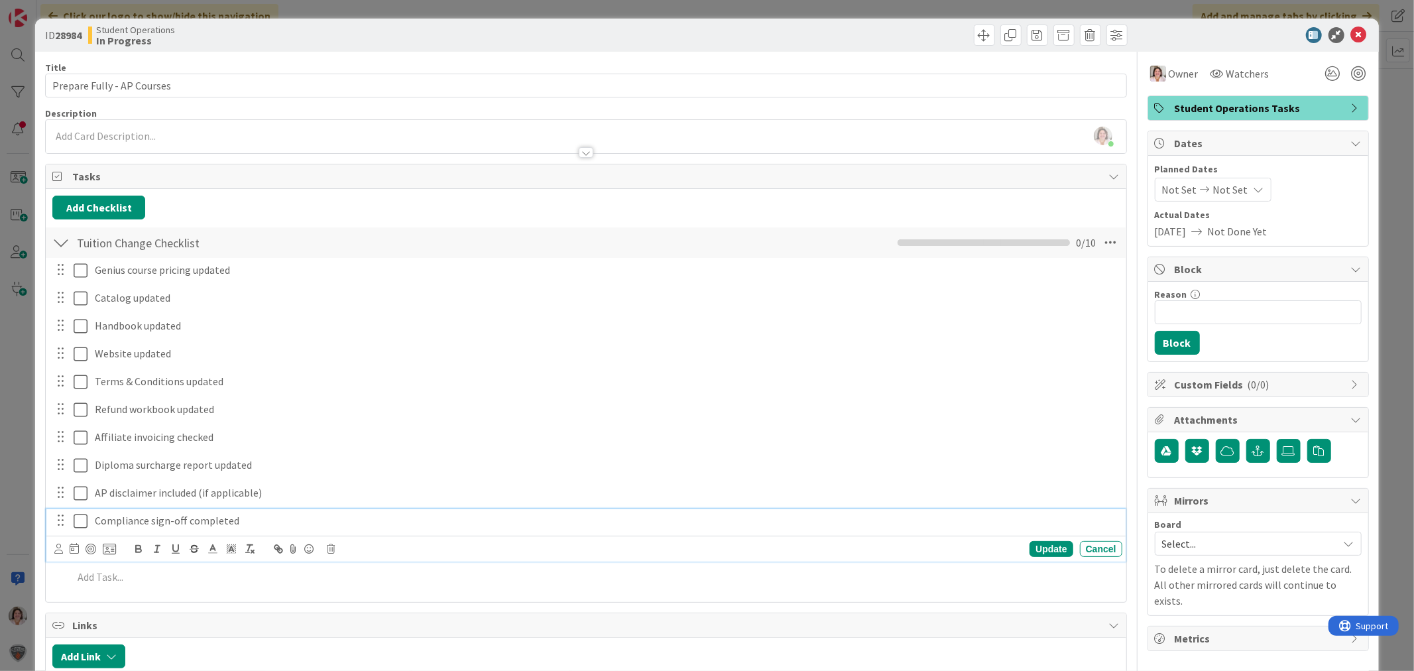
click at [574, 611] on div "Title 26 / 128 Prepare Fully - AP Courses Description [PERSON_NAME] just joined…" at bounding box center [585, 518] width 1081 height 933
click at [254, 408] on p "Refund workbook updated" at bounding box center [606, 409] width 1022 height 15
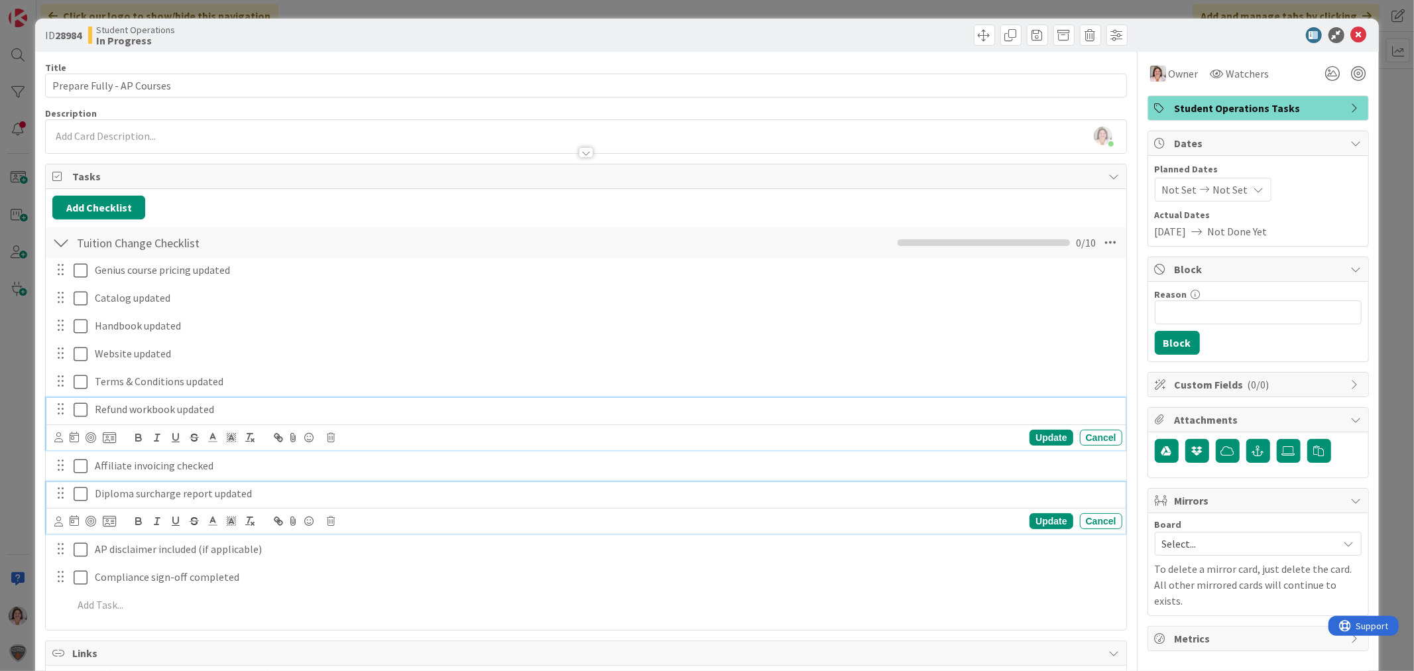
click at [74, 497] on icon at bounding box center [81, 494] width 14 height 16
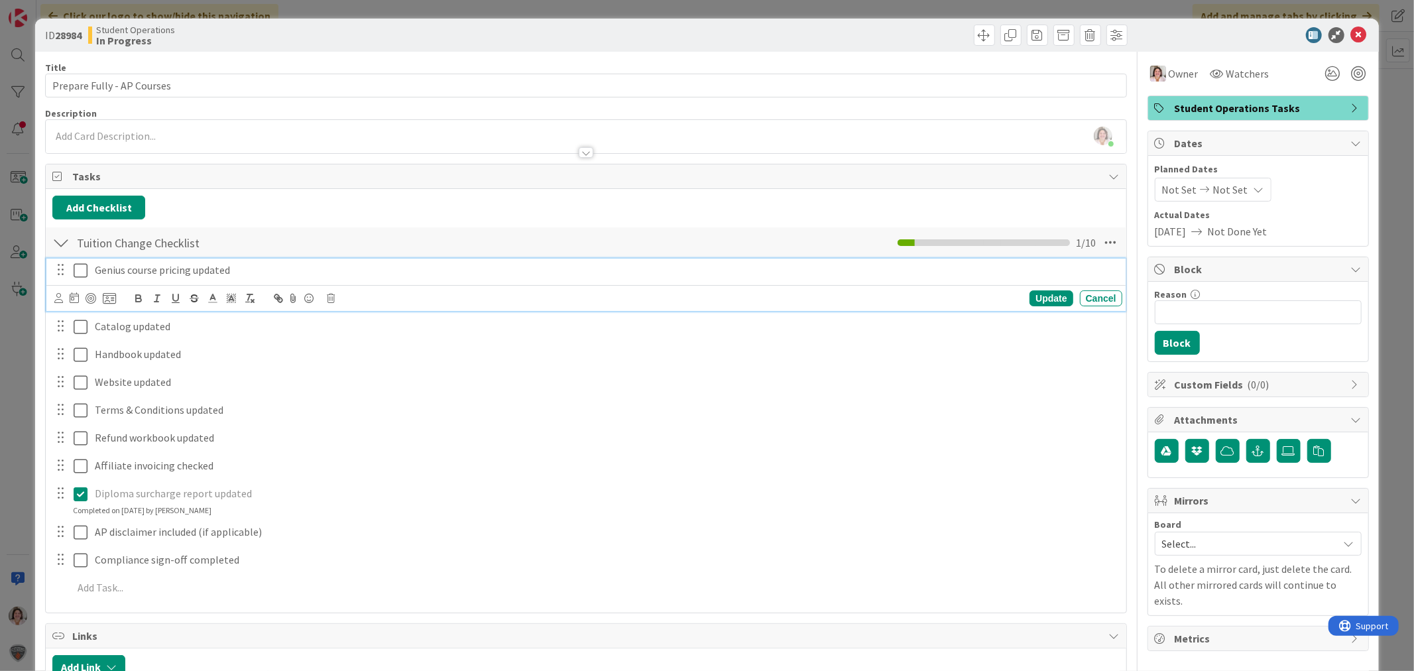
click at [246, 264] on p "Genius course pricing updated" at bounding box center [606, 270] width 1022 height 15
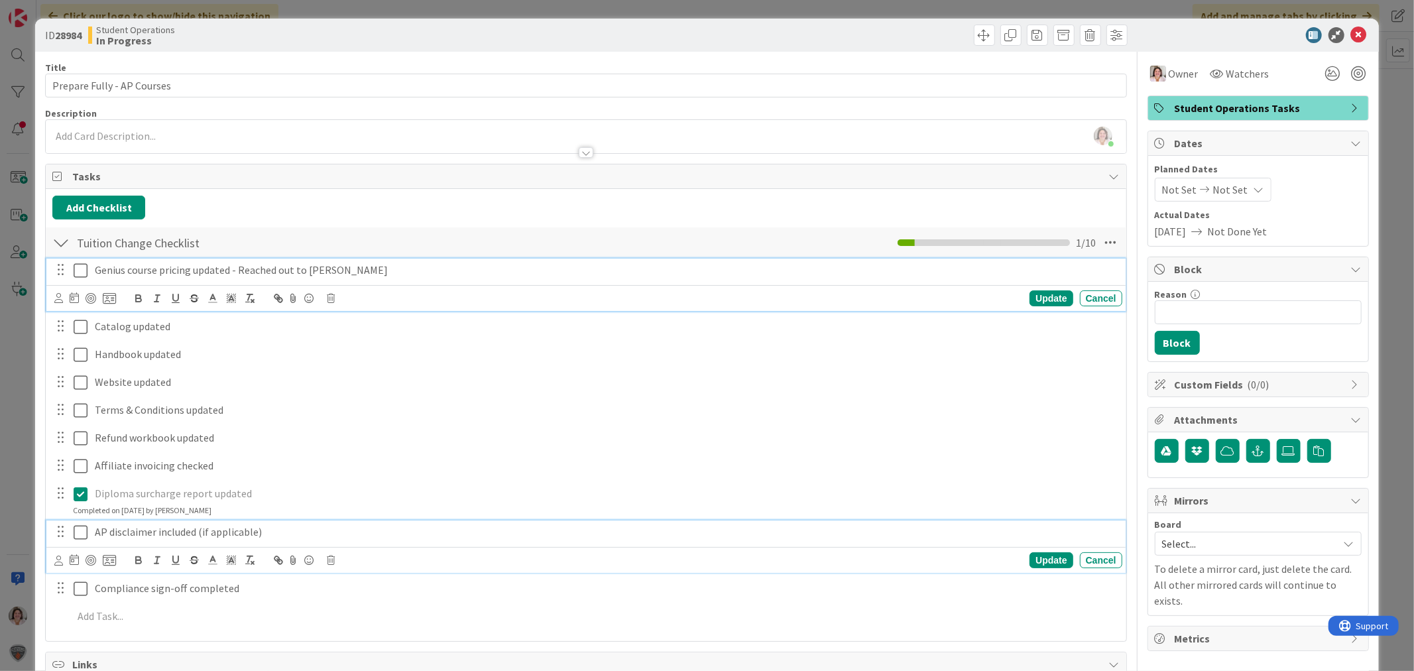
click at [274, 537] on p "AP disclaimer included (if applicable)" at bounding box center [606, 531] width 1022 height 15
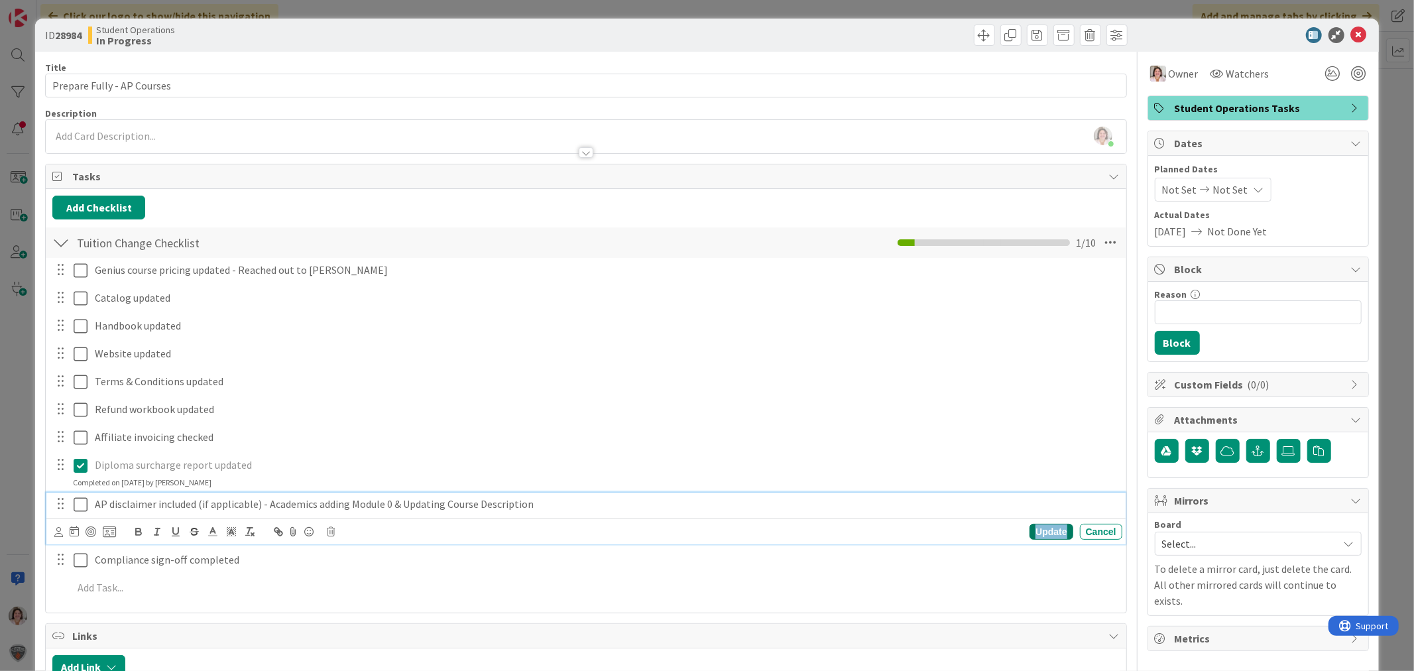
click at [1030, 531] on div "Update" at bounding box center [1051, 532] width 43 height 16
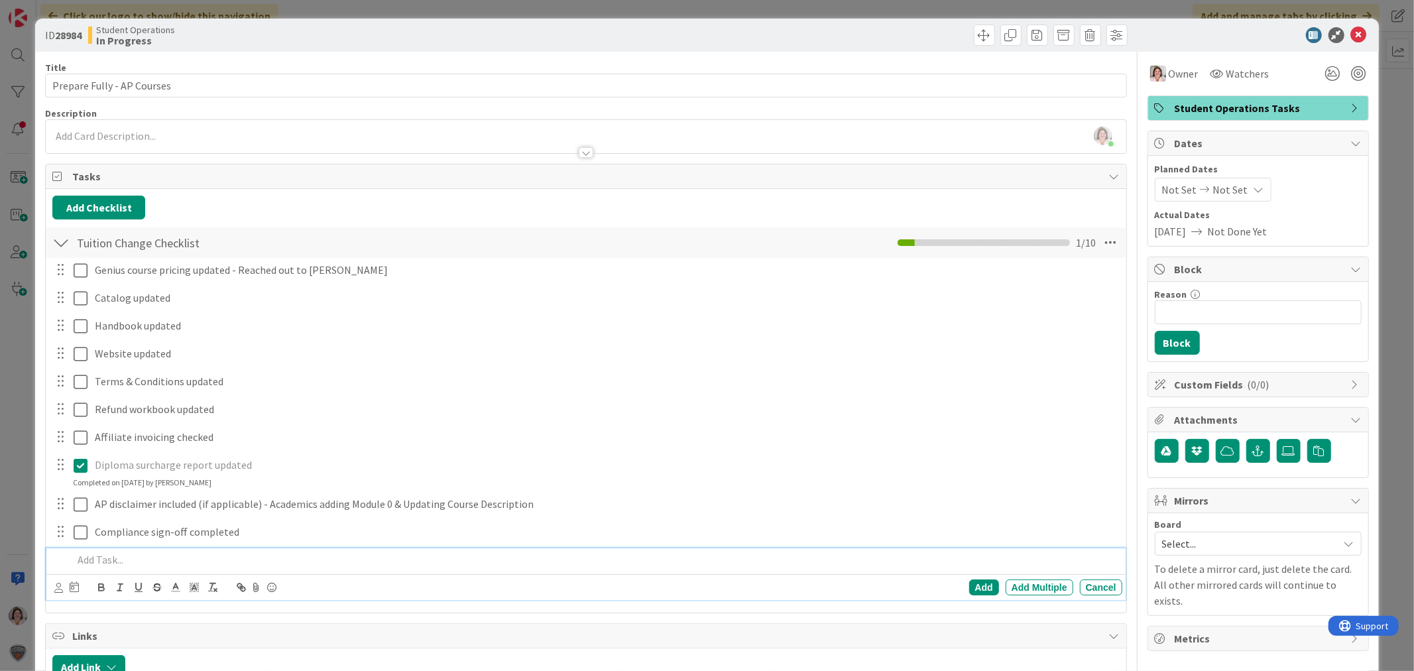
click at [88, 561] on p at bounding box center [594, 559] width 1043 height 15
click at [969, 585] on div "Add" at bounding box center [984, 587] width 30 height 16
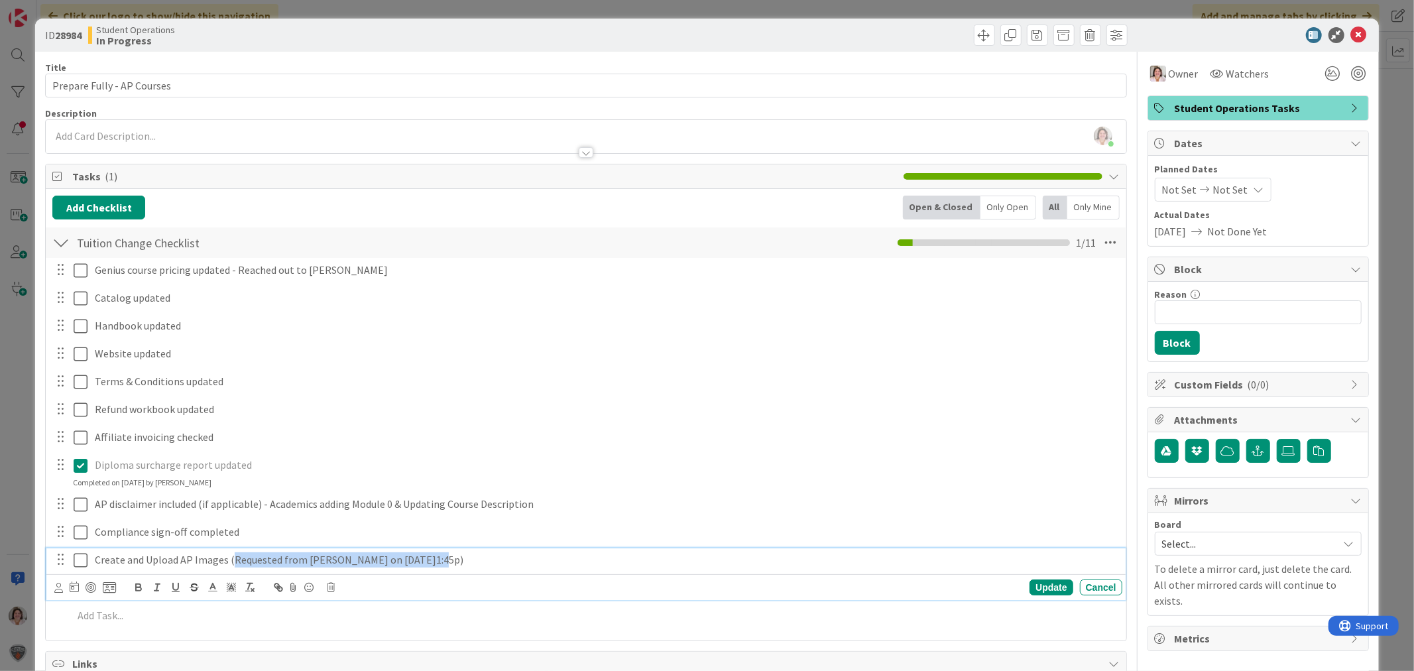
drag, startPoint x: 429, startPoint y: 560, endPoint x: 228, endPoint y: 560, distance: 200.9
click at [228, 560] on p "Create and Upload AP Images (Requested from [PERSON_NAME] on [DATE]1:45p)" at bounding box center [606, 559] width 1022 height 15
click at [231, 587] on polyline at bounding box center [231, 587] width 5 height 5
click at [274, 605] on span at bounding box center [272, 604] width 11 height 11
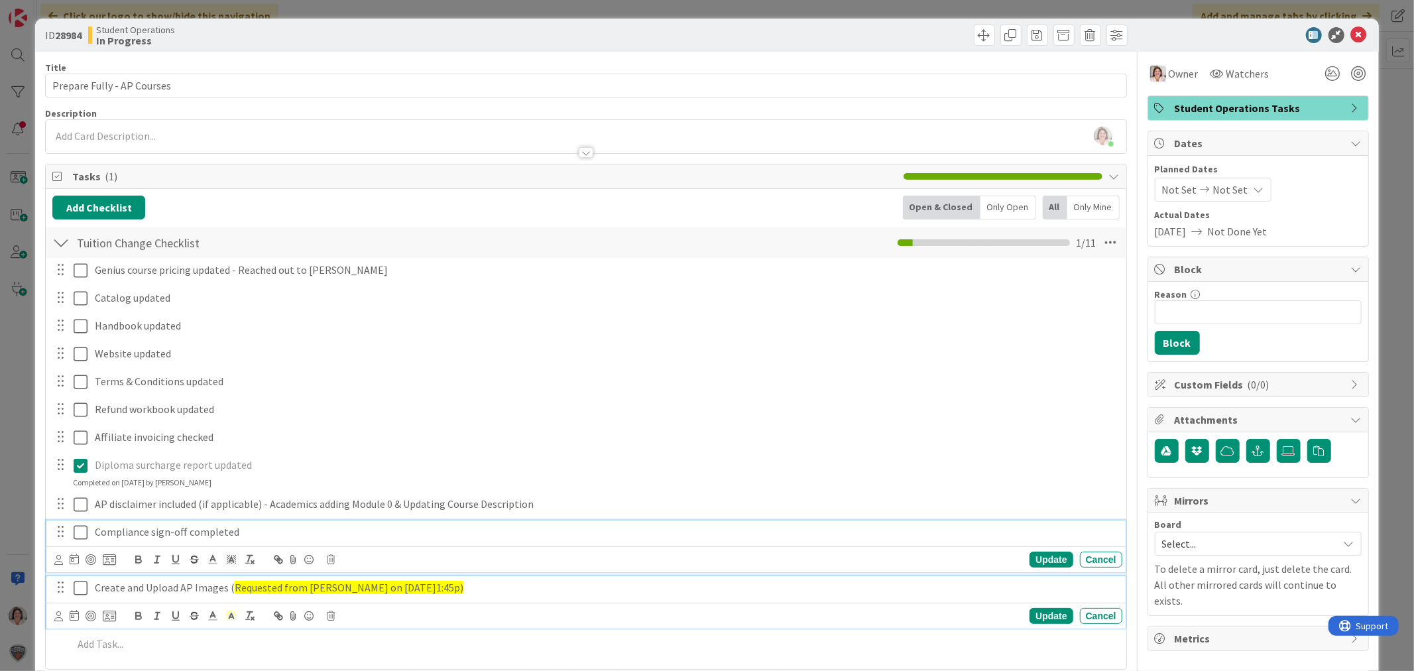
click at [561, 534] on p "Compliance sign-off completed" at bounding box center [606, 531] width 1022 height 15
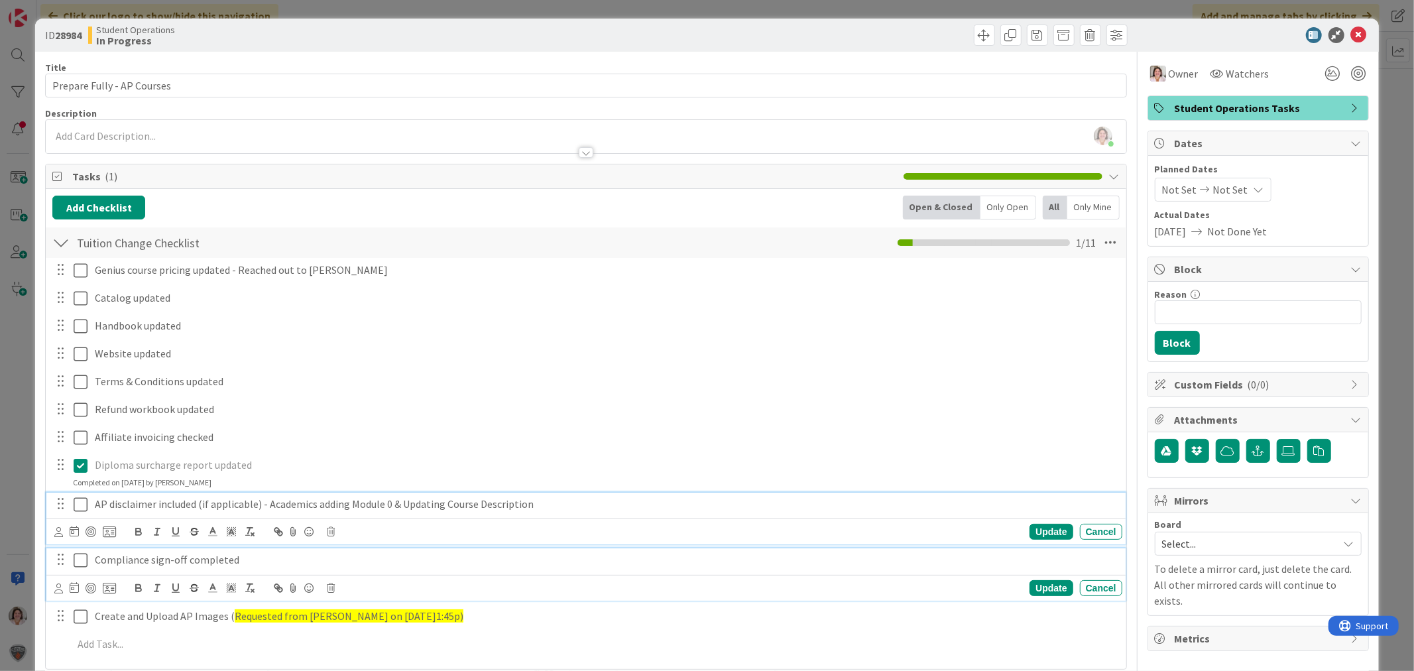
click at [545, 501] on p "AP disclaimer included (if applicable) - Academics adding Module 0 & Updating C…" at bounding box center [606, 504] width 1022 height 15
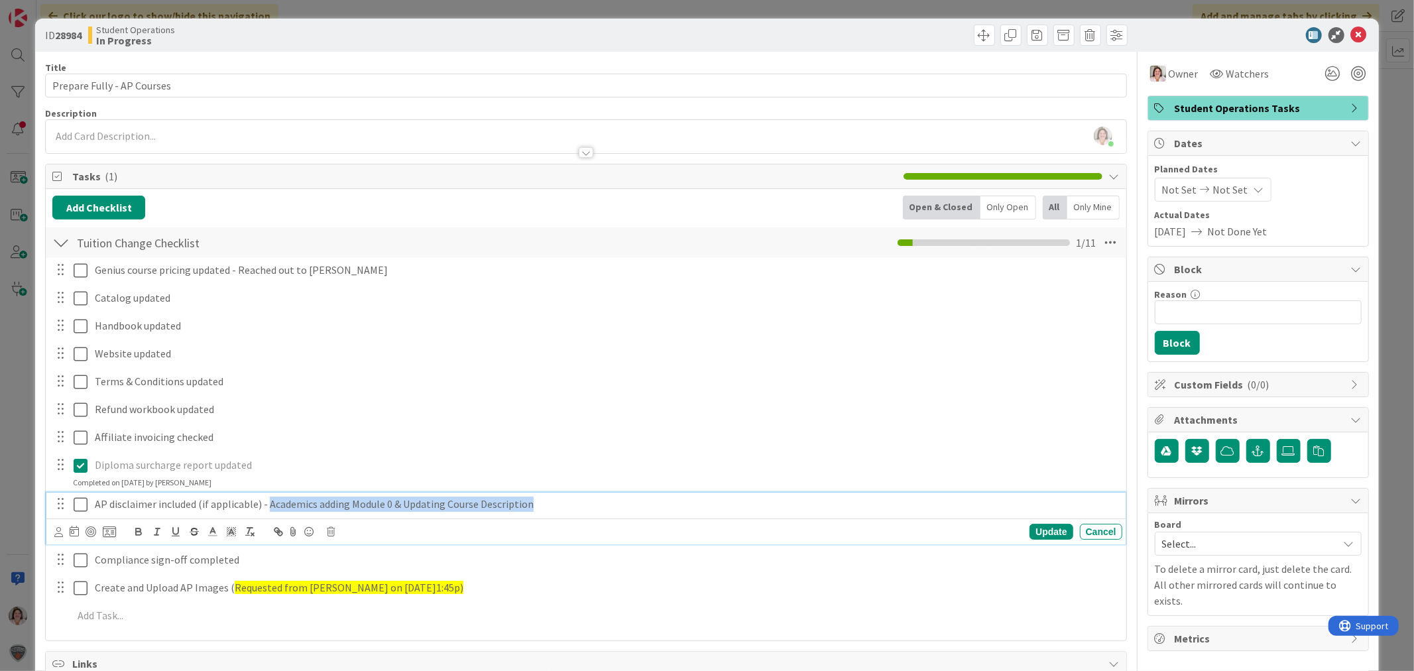
drag, startPoint x: 545, startPoint y: 501, endPoint x: 268, endPoint y: 511, distance: 277.3
click at [268, 511] on p "AP disclaimer included (if applicable) - Academics adding Module 0 & Updating C…" at bounding box center [606, 504] width 1022 height 15
click at [230, 533] on line at bounding box center [231, 533] width 3 height 0
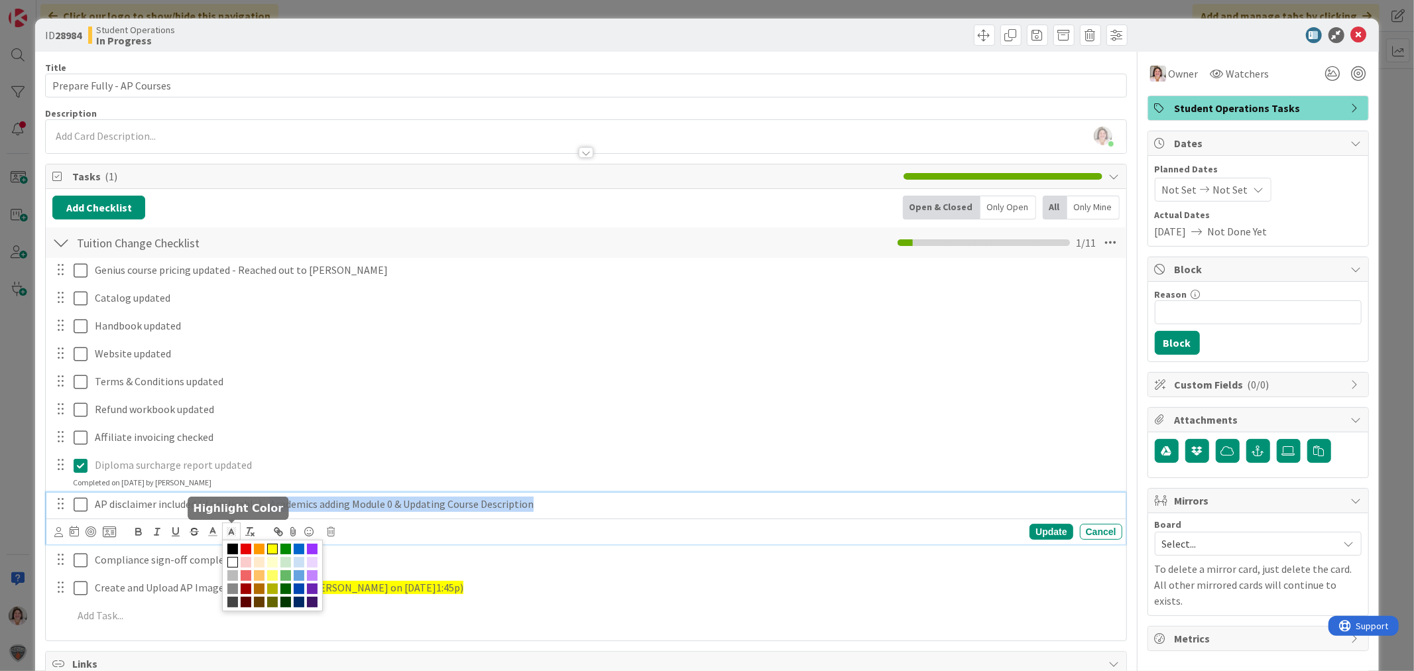
click at [272, 545] on span at bounding box center [272, 549] width 11 height 11
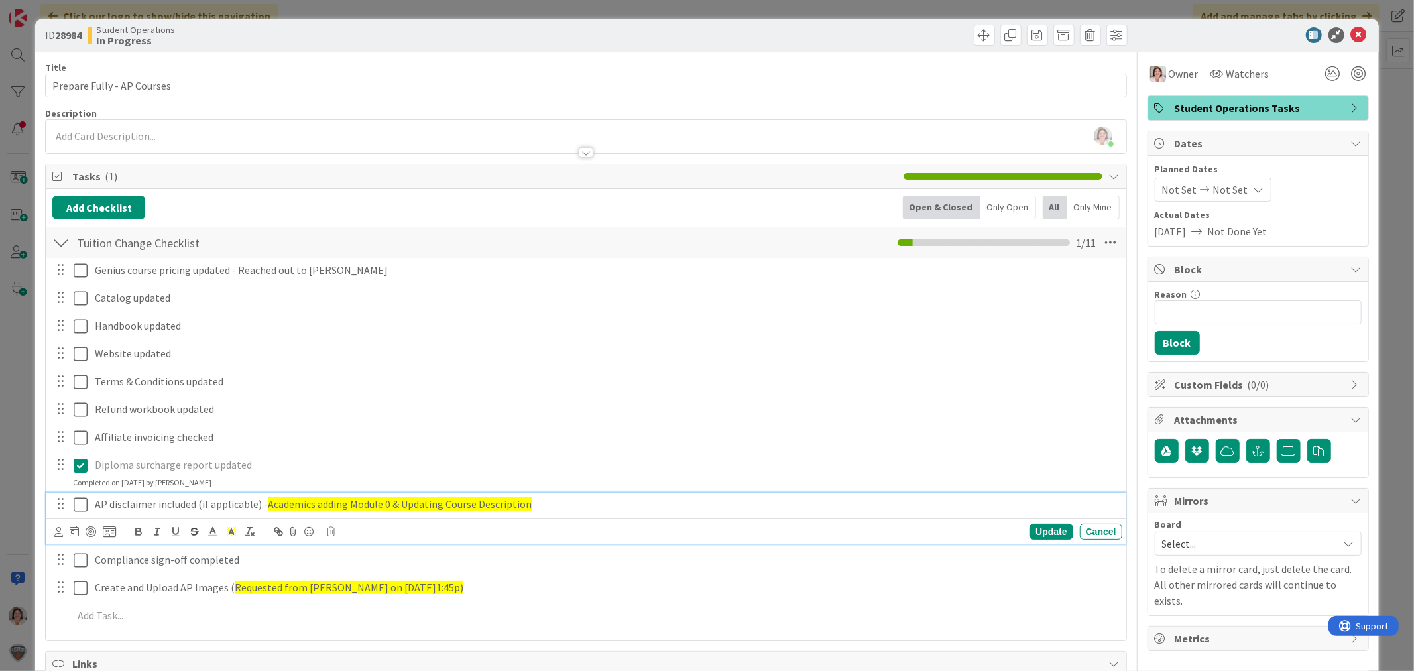
click at [680, 422] on div "Genius course pricing updated - Reached out to [PERSON_NAME] Update Cancel Cata…" at bounding box center [585, 445] width 1067 height 375
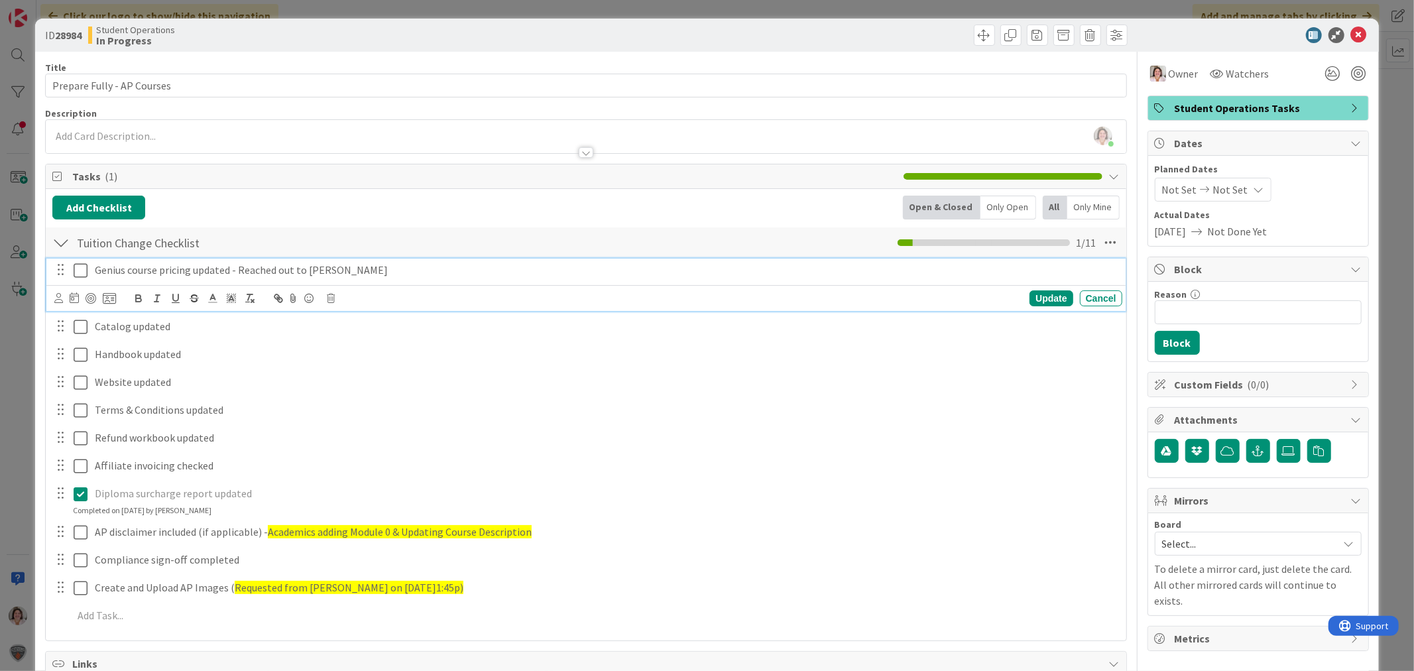
click at [328, 262] on div "Genius course pricing updated - Reached out to [PERSON_NAME]" at bounding box center [605, 270] width 1033 height 23
drag, startPoint x: 334, startPoint y: 270, endPoint x: 233, endPoint y: 274, distance: 100.8
click at [233, 274] on p "Genius course pricing updated - Reached out to [PERSON_NAME]" at bounding box center [606, 270] width 1022 height 15
click at [232, 296] on polyline at bounding box center [231, 298] width 5 height 5
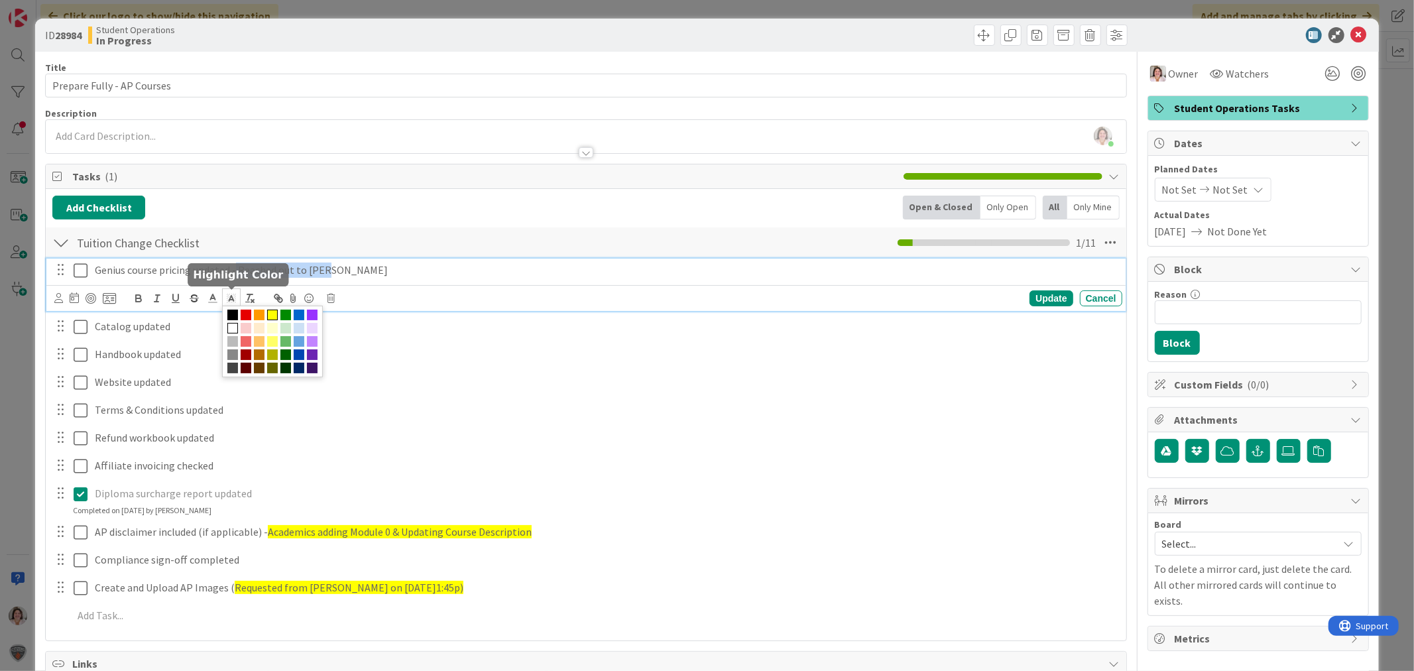
click at [273, 316] on span at bounding box center [272, 315] width 11 height 11
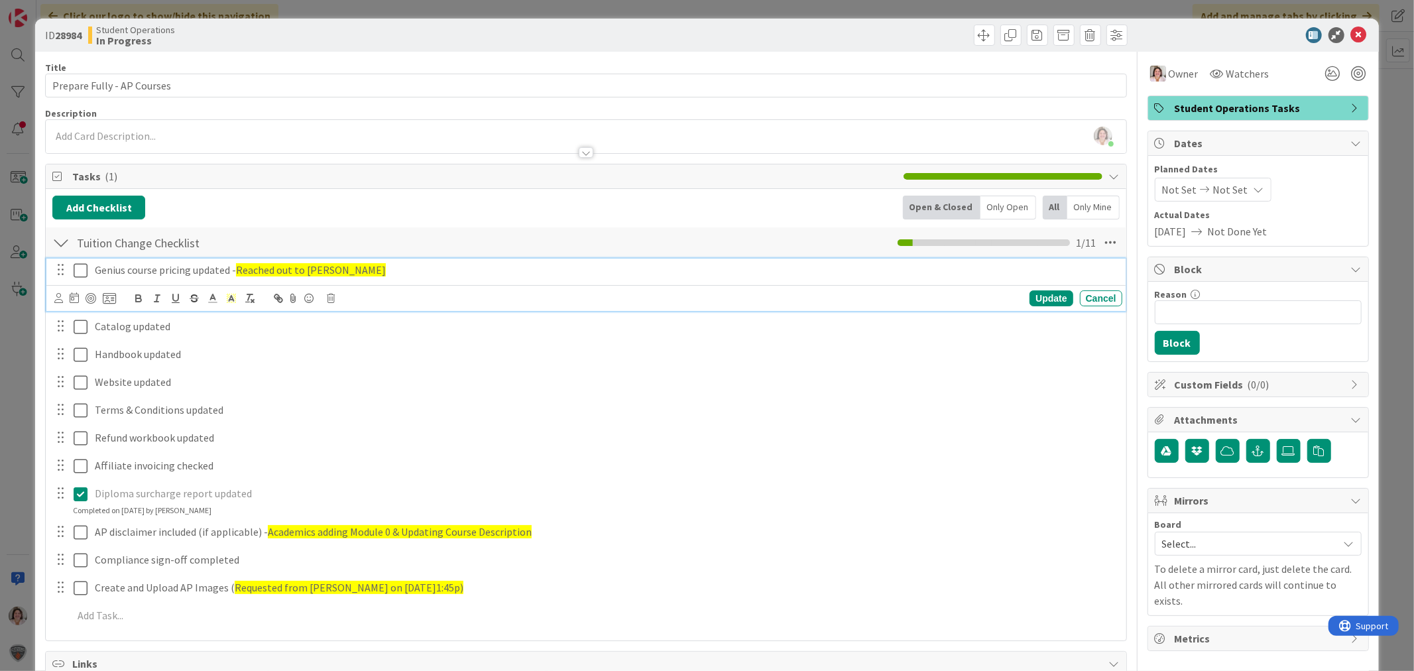
click at [104, 136] on div "[PERSON_NAME] joined 39 m ago" at bounding box center [586, 136] width 1080 height 33
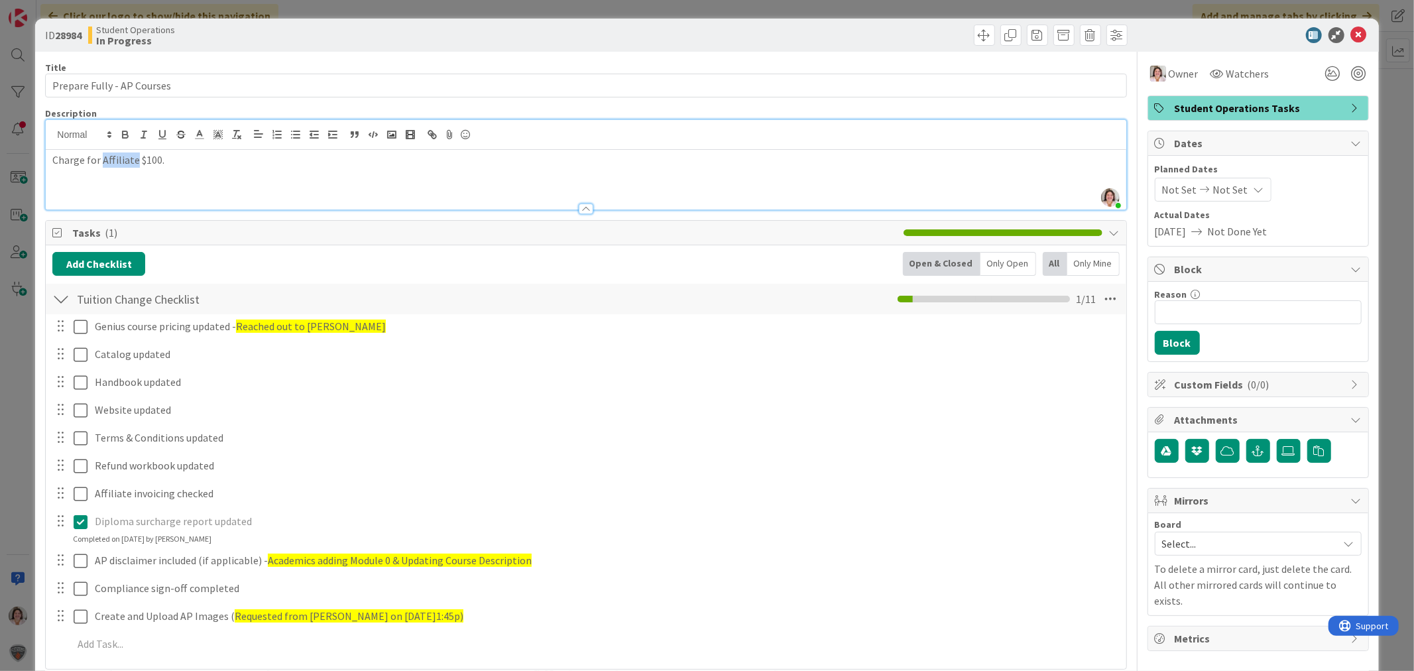
drag, startPoint x: 101, startPoint y: 160, endPoint x: 133, endPoint y: 155, distance: 31.5
click at [133, 155] on p "Charge for Affiliate $100." at bounding box center [585, 159] width 1067 height 15
click at [58, 154] on p "Charge for AP Courses $100." at bounding box center [585, 159] width 1067 height 15
click at [309, 184] on div "Surcharge for AP Courses $100." at bounding box center [586, 180] width 1080 height 60
click at [1351, 34] on icon at bounding box center [1359, 35] width 16 height 16
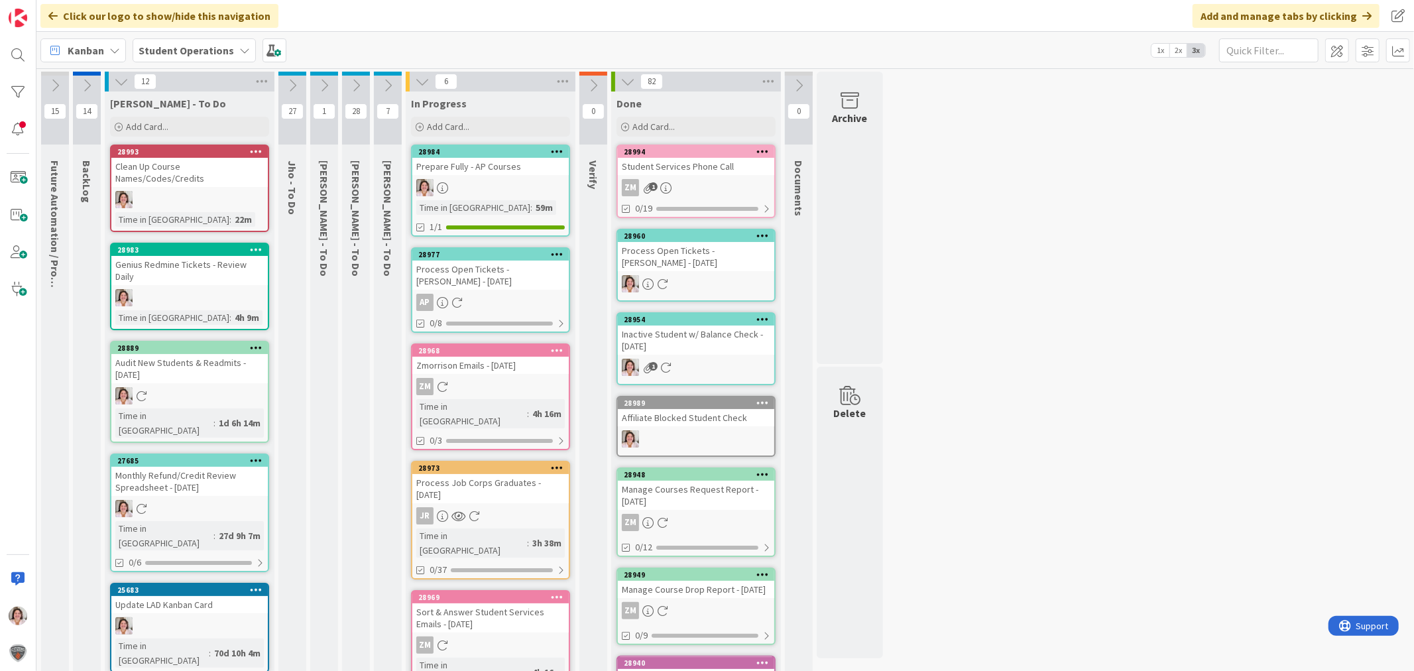
click at [476, 195] on div at bounding box center [490, 187] width 156 height 17
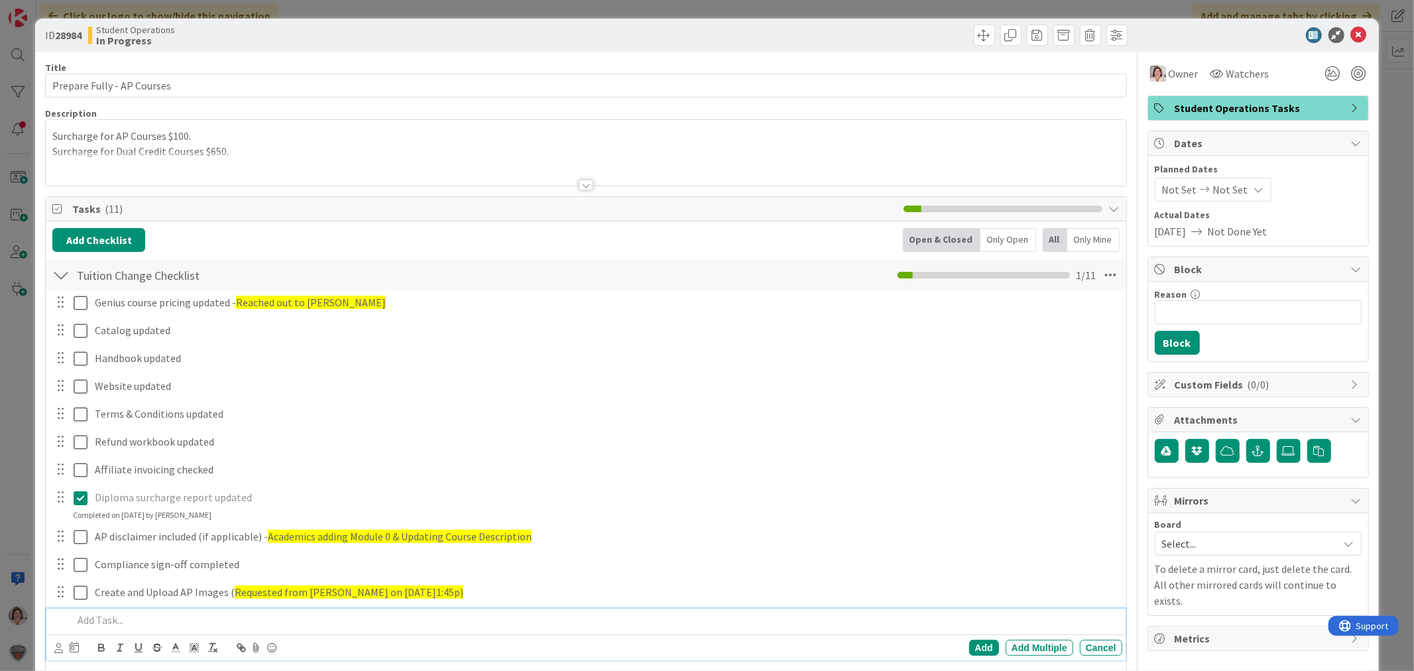
scroll to position [74, 0]
